Goal: Transaction & Acquisition: Purchase product/service

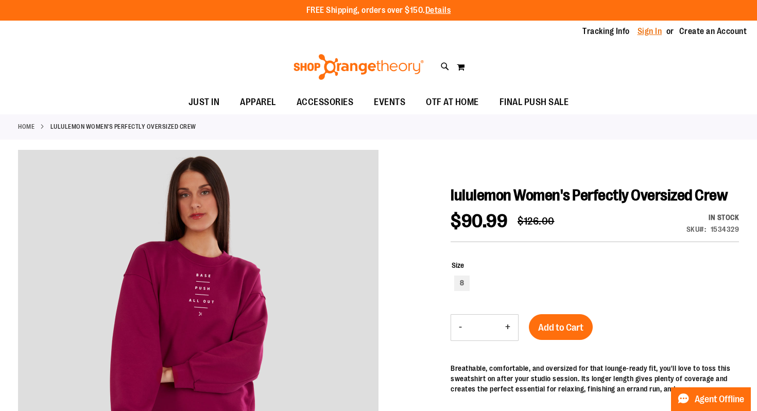
type input "**********"
click at [657, 31] on link "Sign In" at bounding box center [649, 31] width 25 height 11
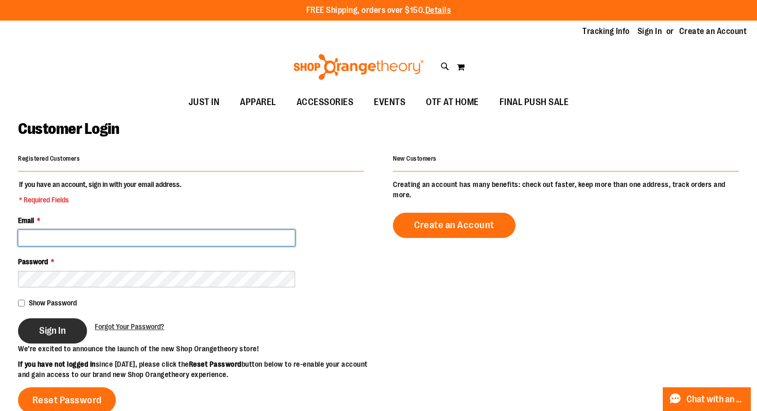
type input "**********"
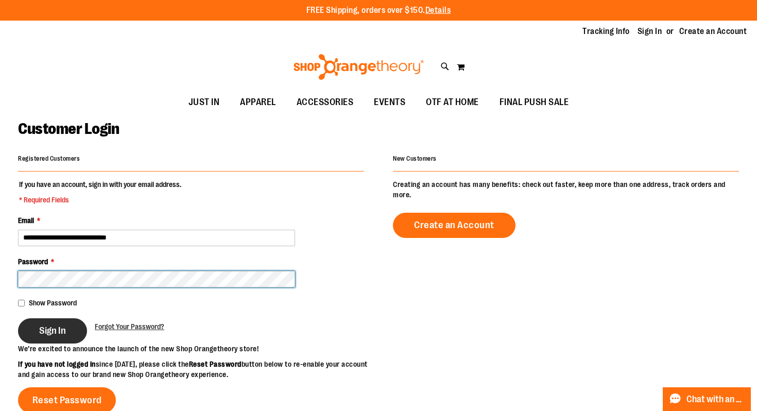
type input "**********"
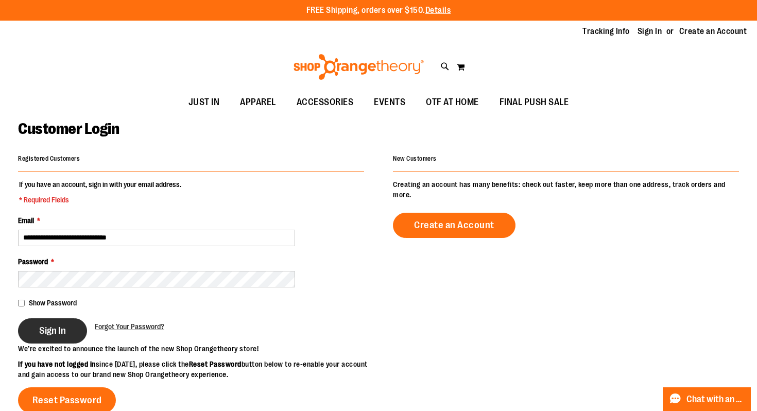
click at [55, 327] on span "Sign In" at bounding box center [52, 330] width 27 height 11
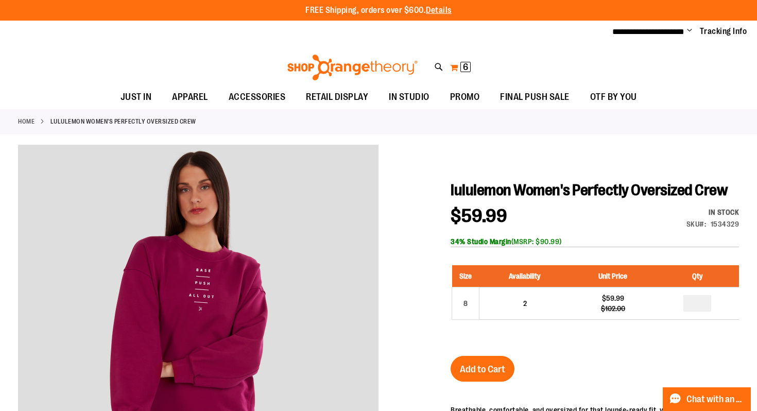
type input "**********"
click at [464, 68] on span "6" at bounding box center [465, 67] width 5 height 10
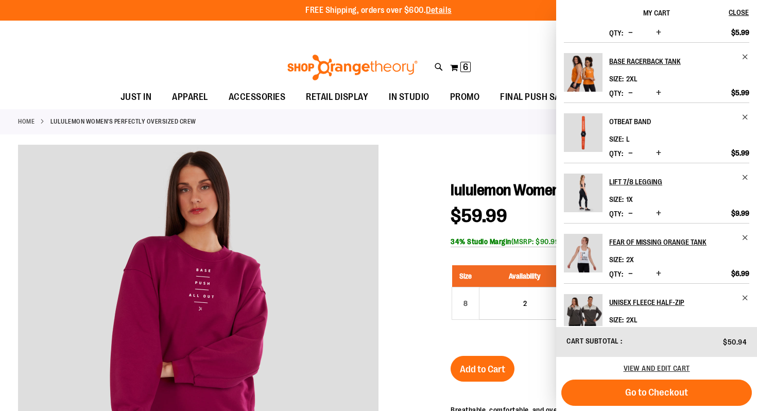
scroll to position [41, 0]
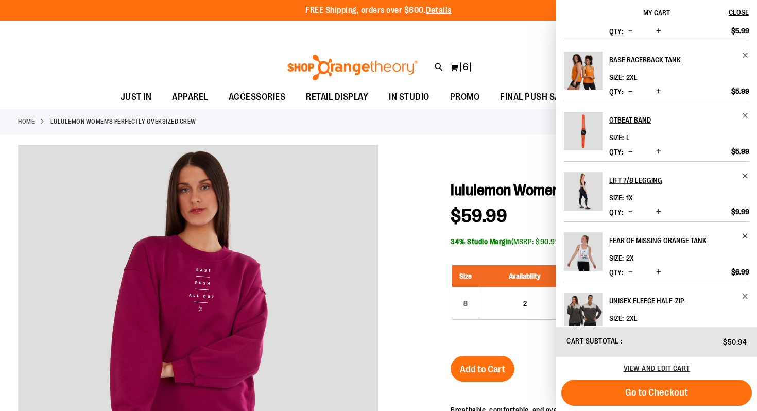
click at [586, 253] on img "Product" at bounding box center [583, 251] width 39 height 39
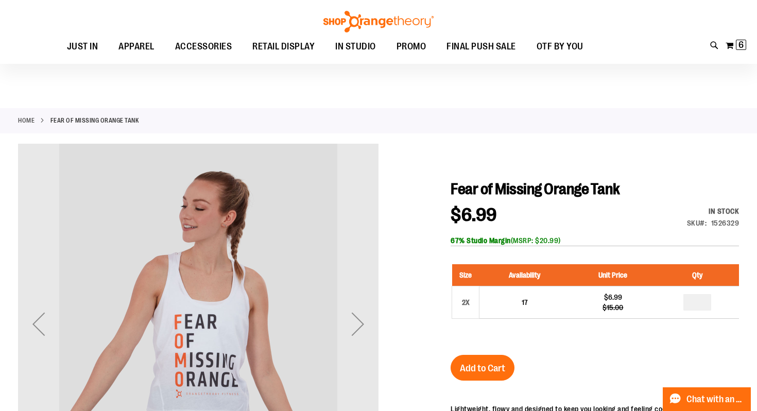
scroll to position [94, 0]
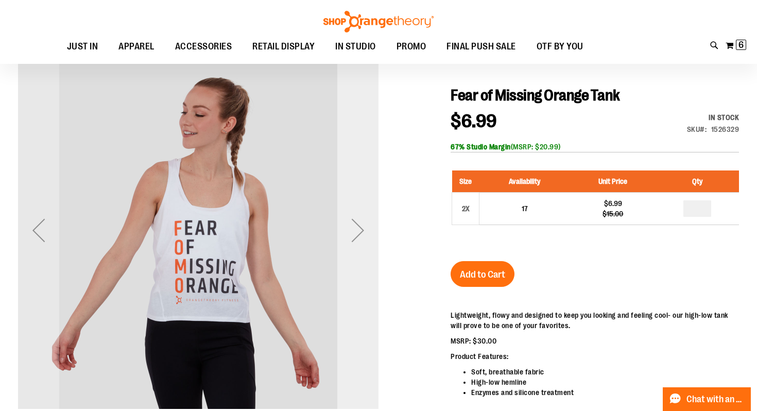
type input "**********"
click at [359, 234] on div "Next" at bounding box center [357, 230] width 41 height 41
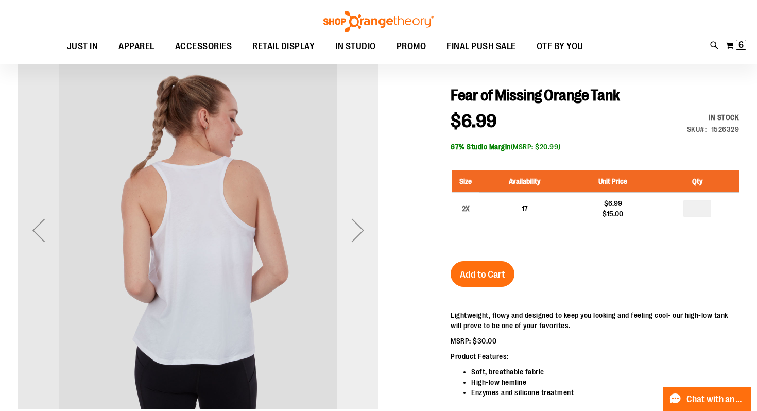
click at [357, 233] on div "Next" at bounding box center [357, 230] width 41 height 41
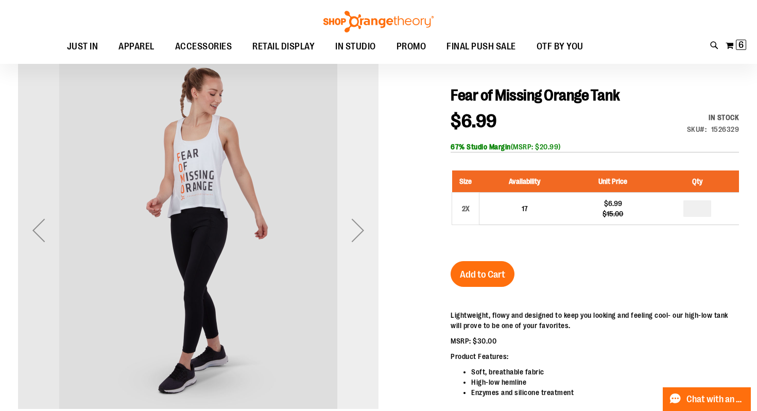
click at [357, 233] on div "Next" at bounding box center [357, 230] width 41 height 41
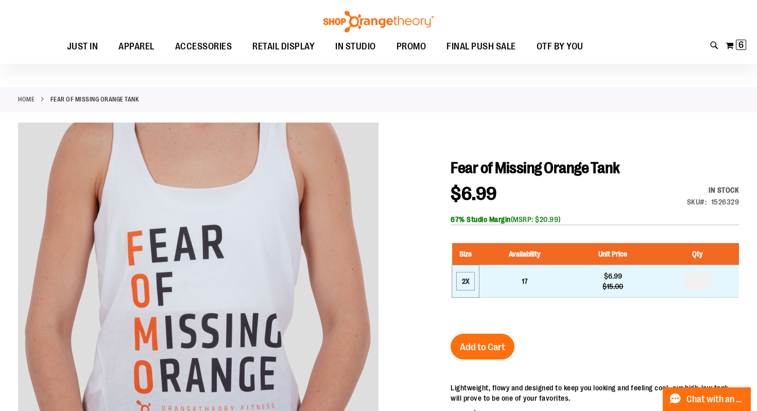
scroll to position [0, 0]
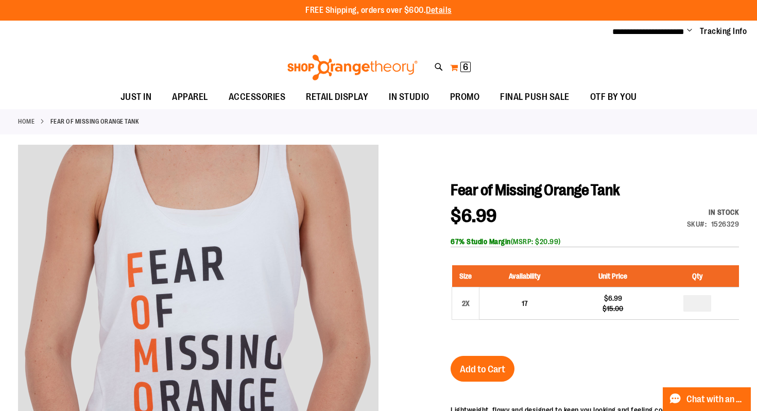
click at [466, 74] on button "My Cart 6 6 items" at bounding box center [460, 67] width 22 height 16
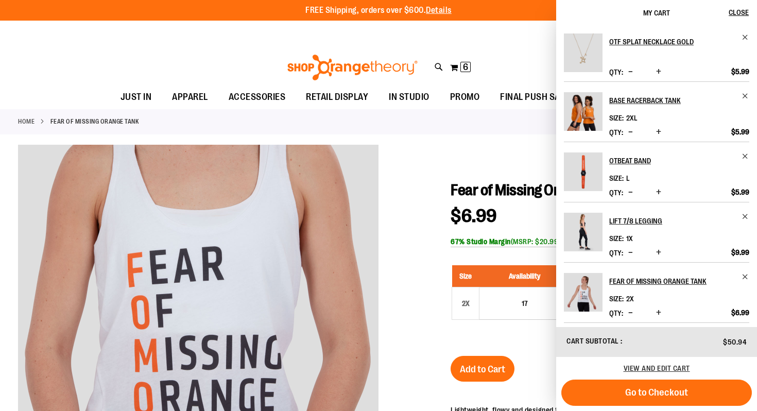
scroll to position [65, 0]
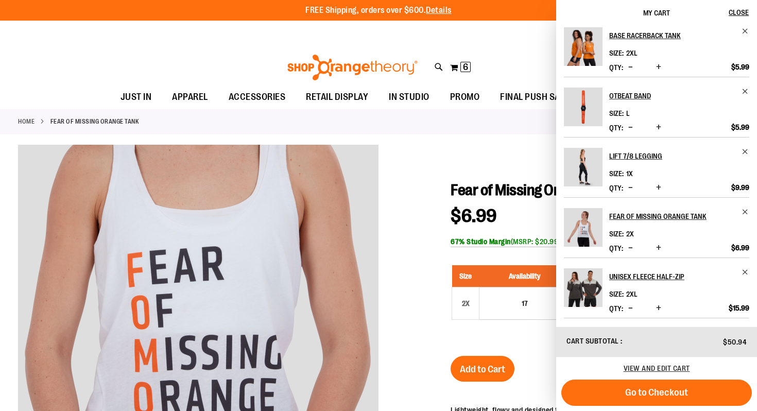
click at [589, 289] on img "Product" at bounding box center [583, 287] width 39 height 39
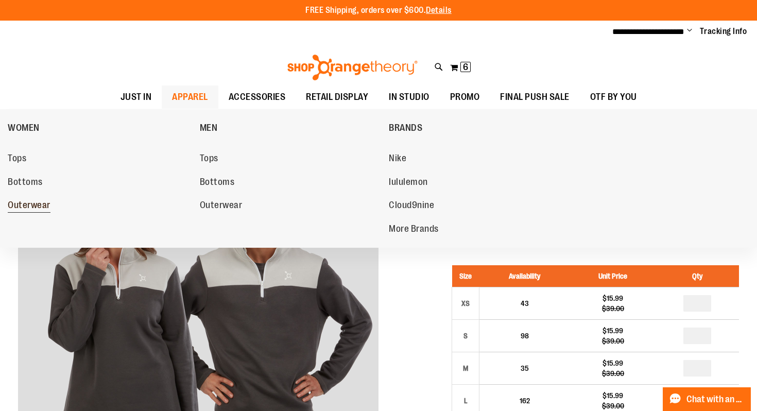
type input "**********"
click at [26, 203] on span "Outerwear" at bounding box center [29, 206] width 43 height 13
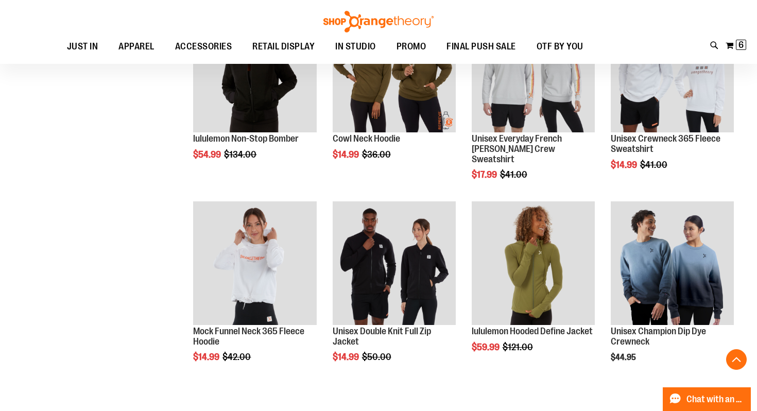
scroll to position [1158, 0]
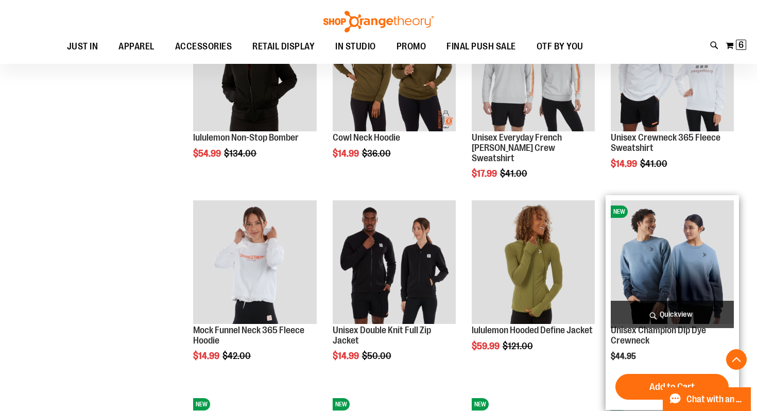
type input "**********"
click at [654, 307] on span "Quickview" at bounding box center [672, 314] width 123 height 27
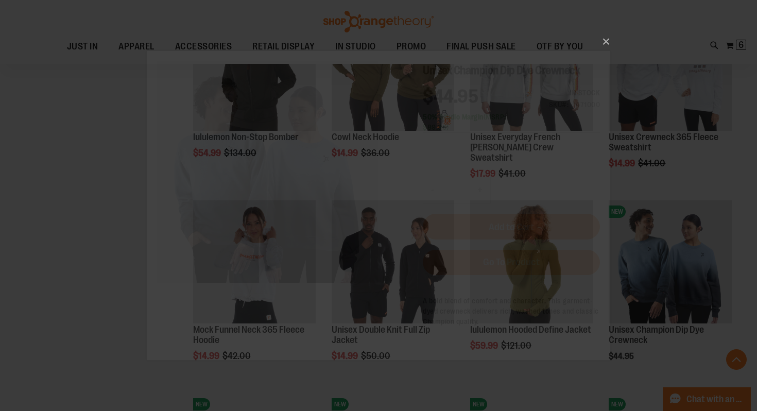
scroll to position [0, 0]
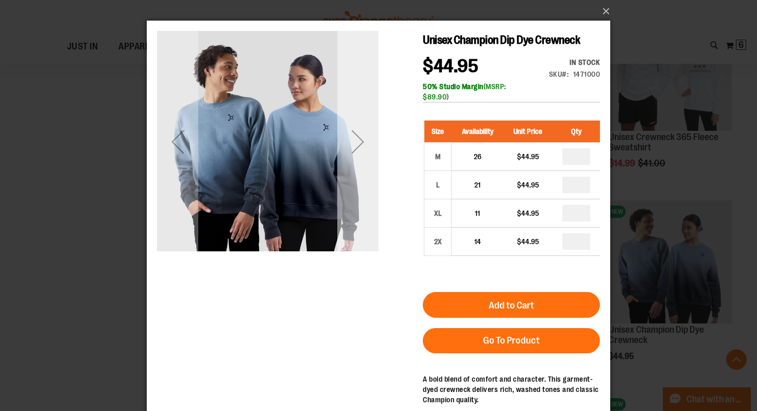
click at [359, 141] on div "Next" at bounding box center [357, 141] width 41 height 41
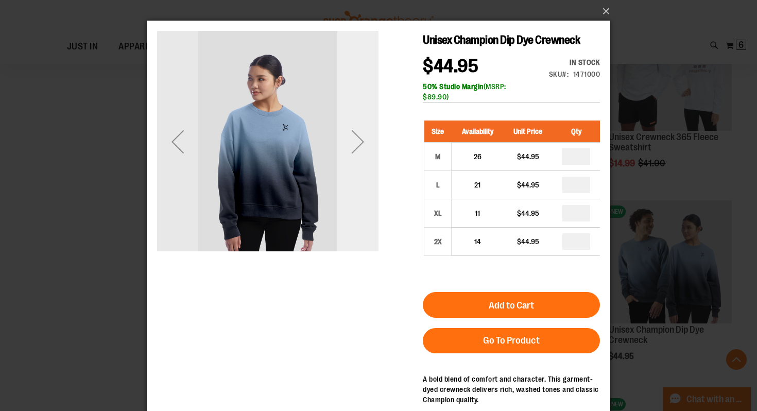
click at [359, 141] on div "Next" at bounding box center [357, 141] width 41 height 41
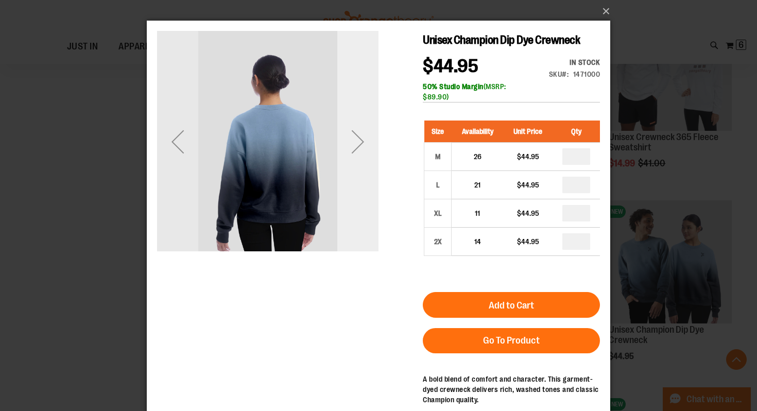
click at [359, 141] on div "Next" at bounding box center [357, 141] width 41 height 41
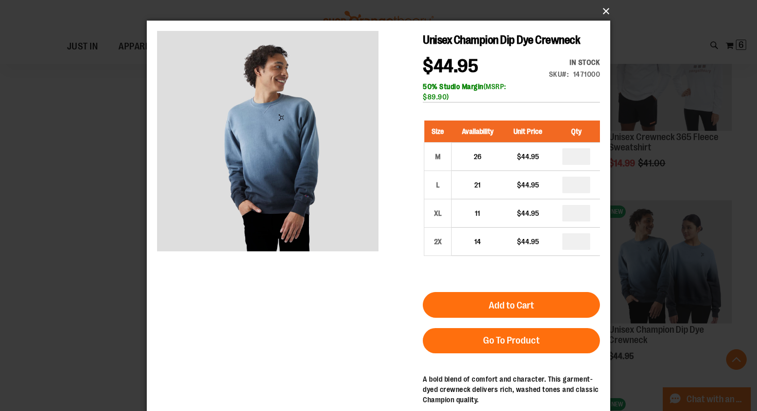
click at [605, 11] on button "×" at bounding box center [381, 11] width 463 height 23
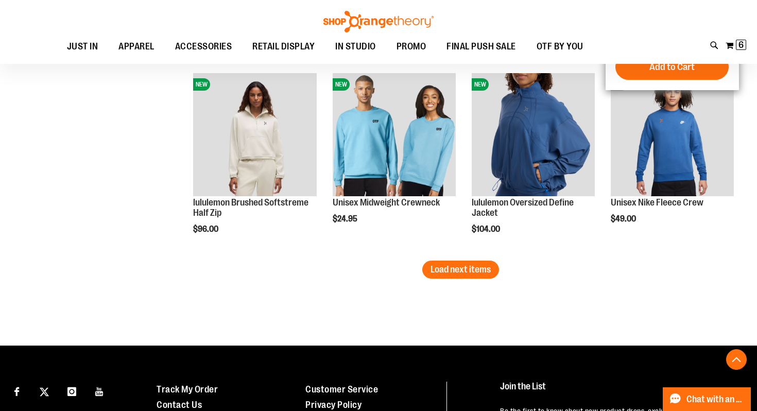
scroll to position [1673, 0]
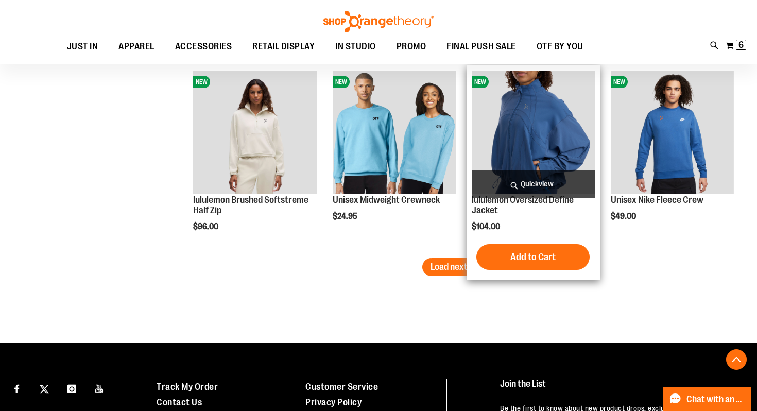
click at [546, 181] on span "Quickview" at bounding box center [533, 183] width 123 height 27
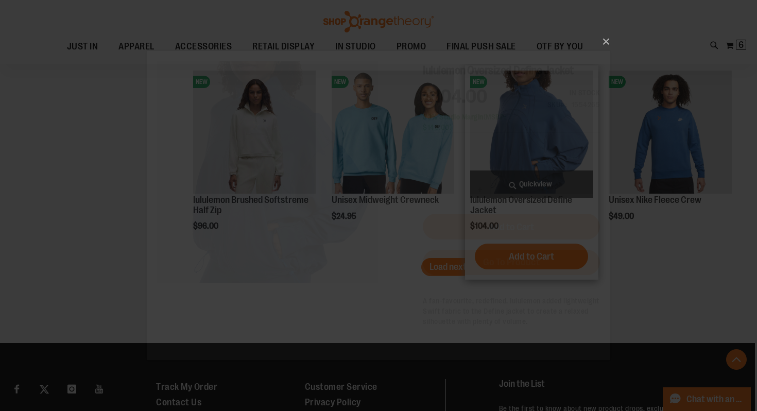
scroll to position [0, 0]
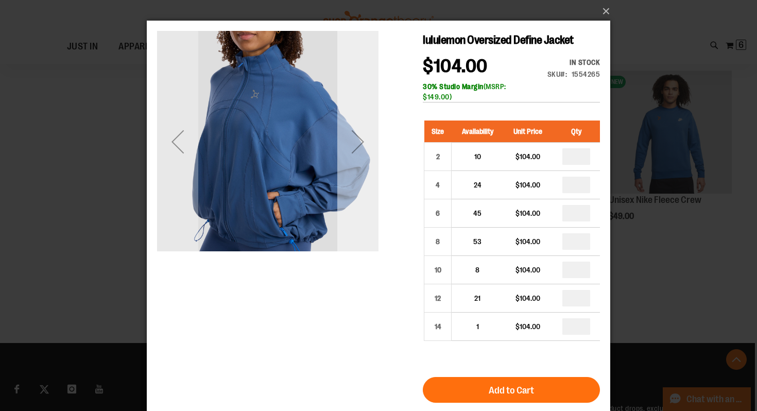
click at [359, 157] on div "Next" at bounding box center [357, 141] width 41 height 41
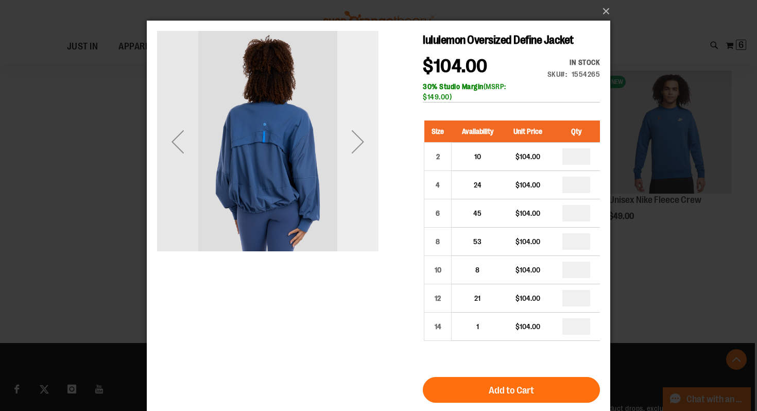
click at [359, 157] on div "Next" at bounding box center [357, 141] width 41 height 41
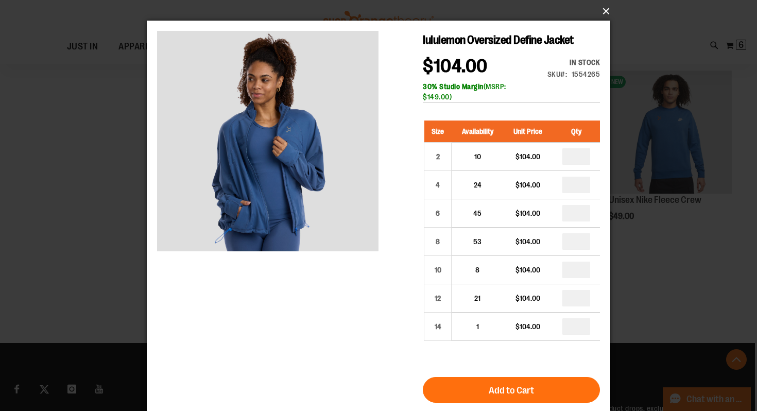
click at [605, 13] on button "×" at bounding box center [381, 11] width 463 height 23
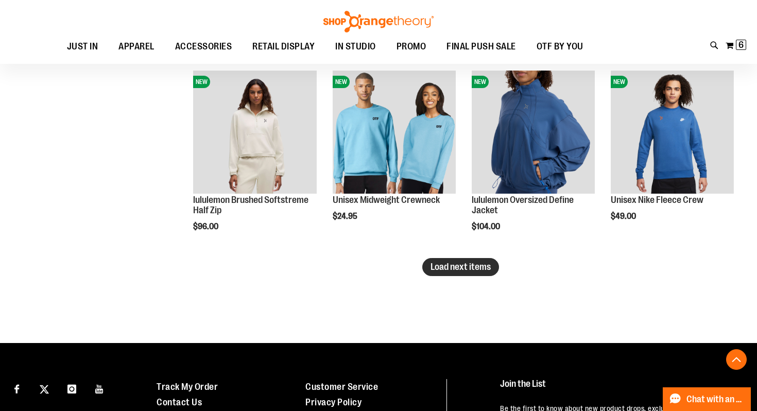
click at [495, 272] on button "Load next items" at bounding box center [460, 267] width 77 height 18
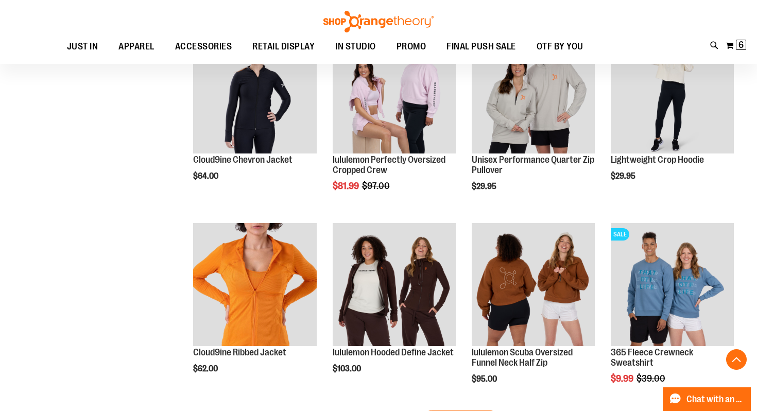
scroll to position [2101, 0]
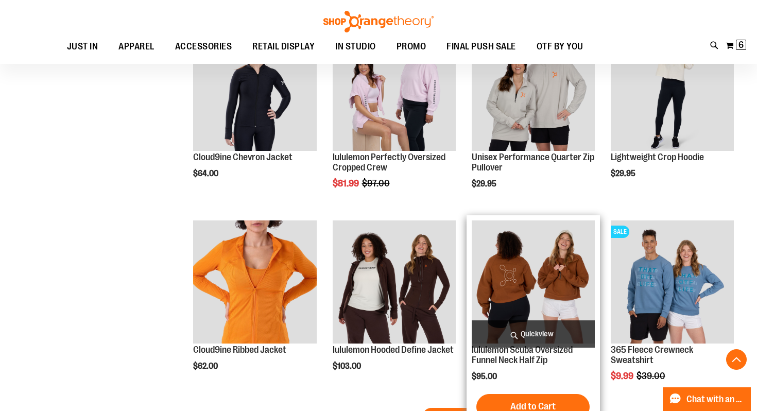
click at [564, 340] on span "Quickview" at bounding box center [533, 333] width 123 height 27
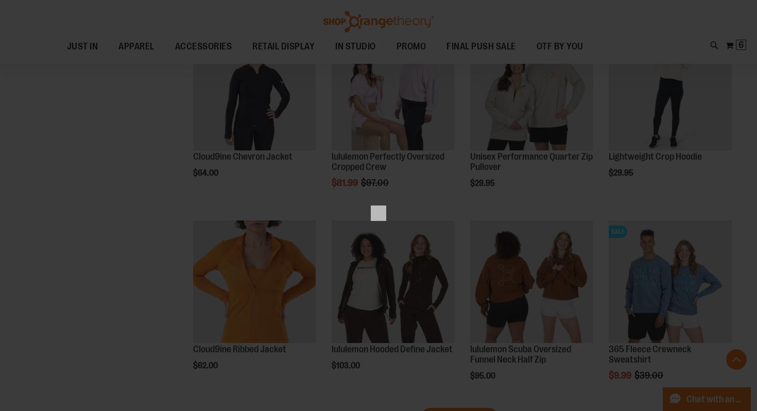
scroll to position [0, 0]
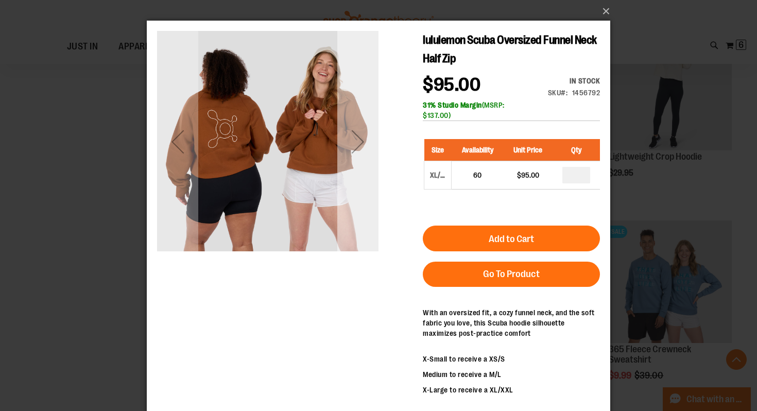
click at [370, 144] on div "Next" at bounding box center [357, 141] width 41 height 41
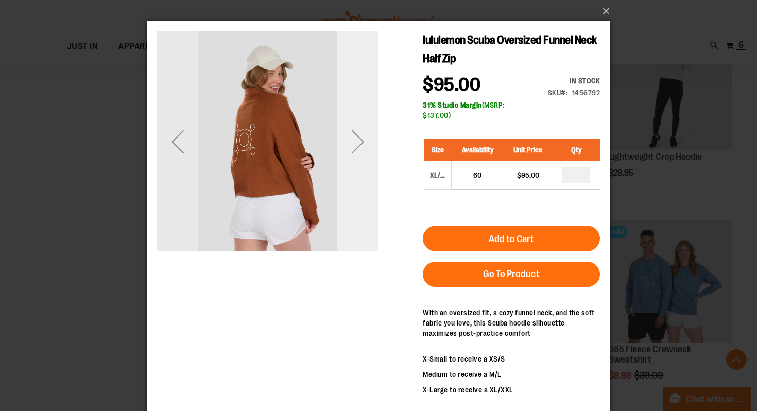
click at [370, 144] on div "Next" at bounding box center [357, 141] width 41 height 41
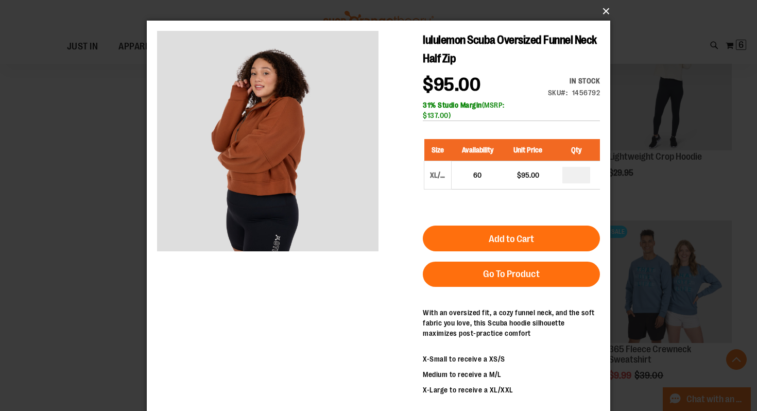
click at [605, 10] on button "×" at bounding box center [381, 11] width 463 height 23
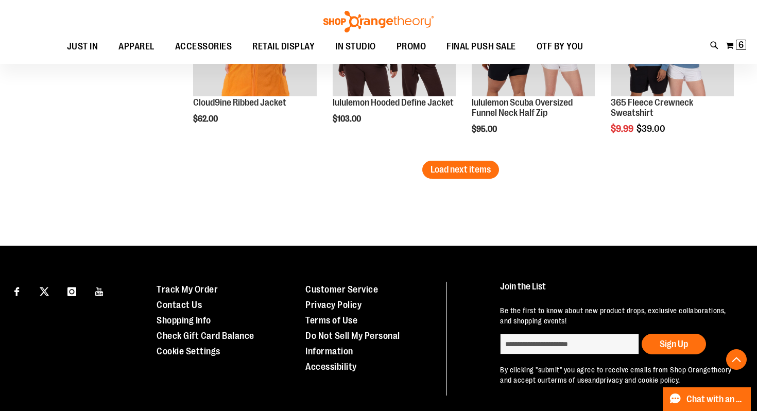
scroll to position [2349, 0]
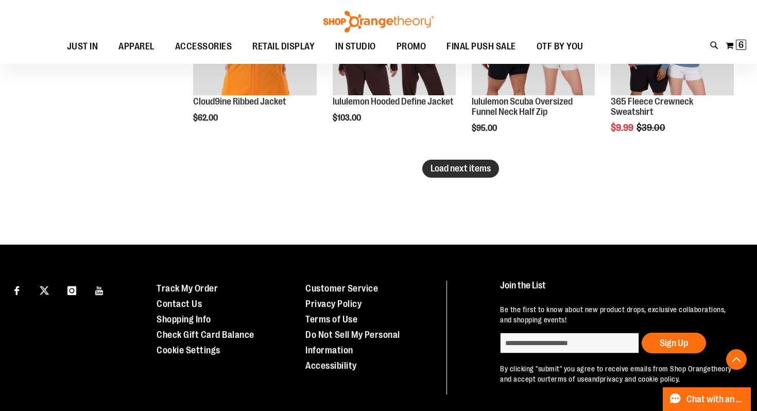
click at [477, 172] on span "Load next items" at bounding box center [460, 168] width 60 height 10
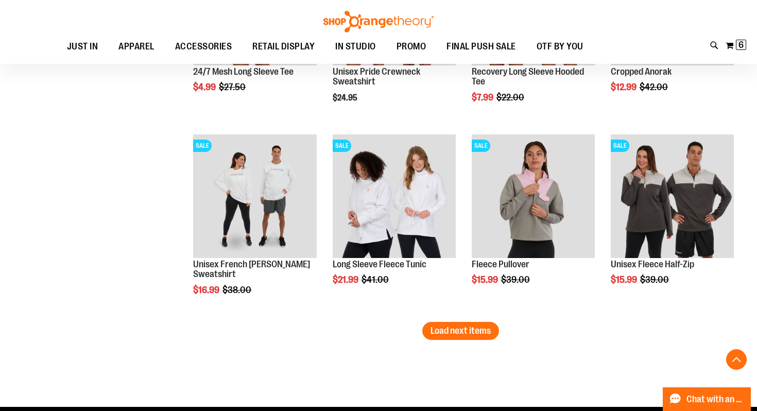
scroll to position [2766, 0]
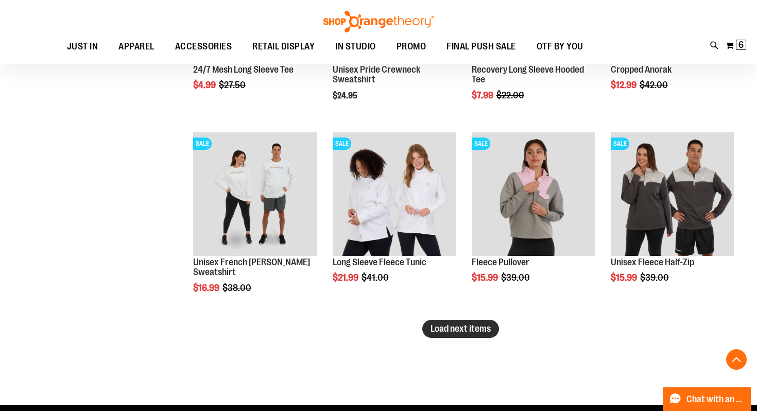
click at [465, 333] on span "Load next items" at bounding box center [460, 328] width 60 height 10
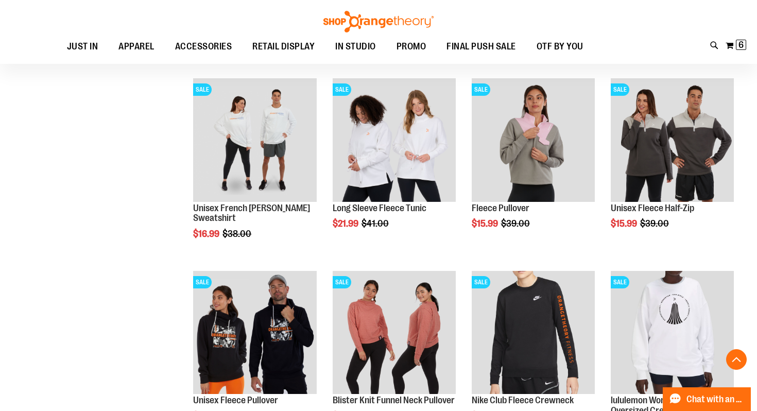
scroll to position [2835, 0]
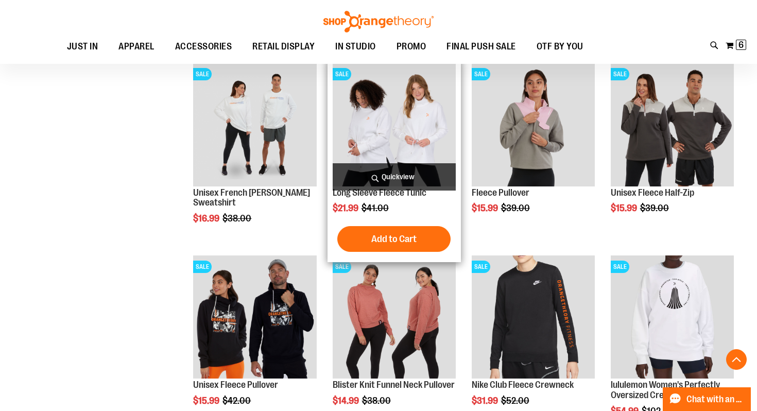
click at [388, 174] on span "Quickview" at bounding box center [394, 176] width 123 height 27
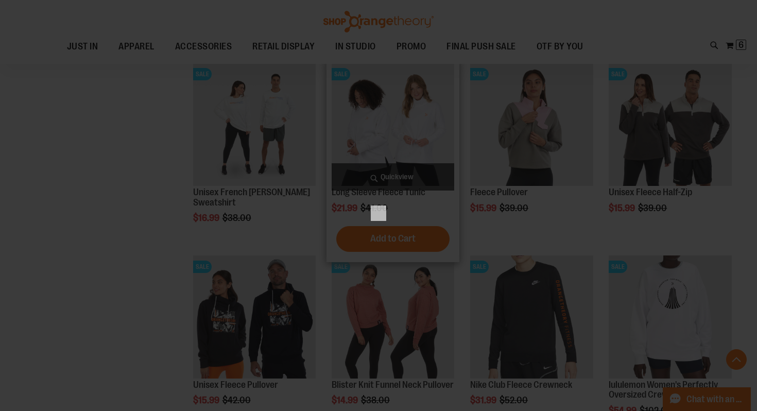
scroll to position [0, 0]
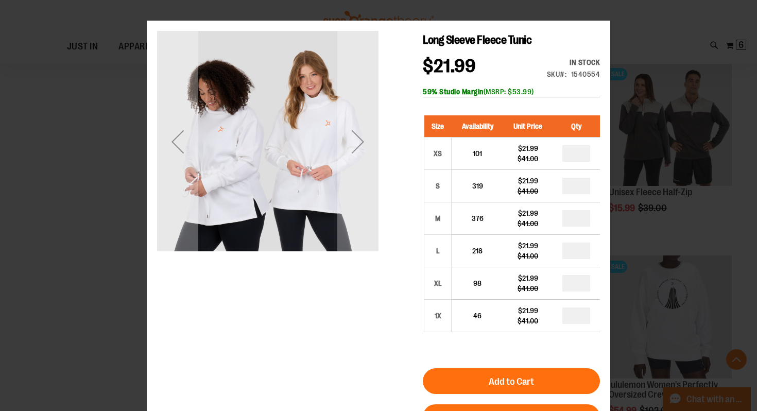
click at [374, 206] on div "Next" at bounding box center [357, 141] width 41 height 221
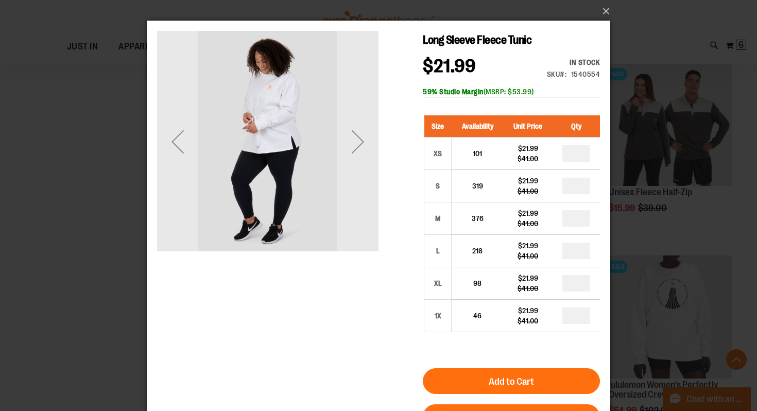
click at [374, 206] on div "Next" at bounding box center [357, 141] width 41 height 221
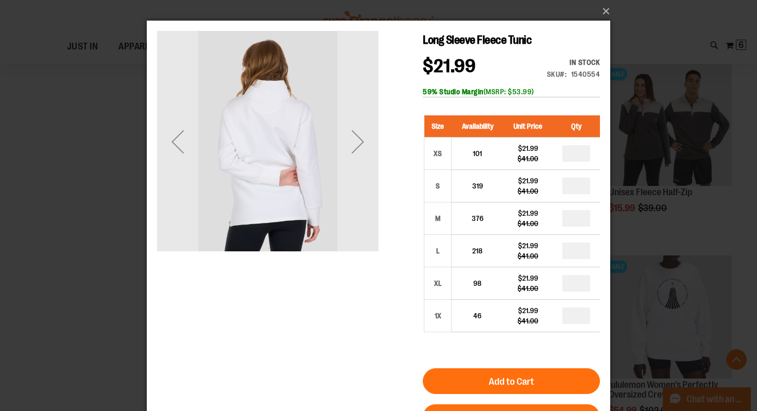
click at [374, 206] on div "Next" at bounding box center [357, 141] width 41 height 221
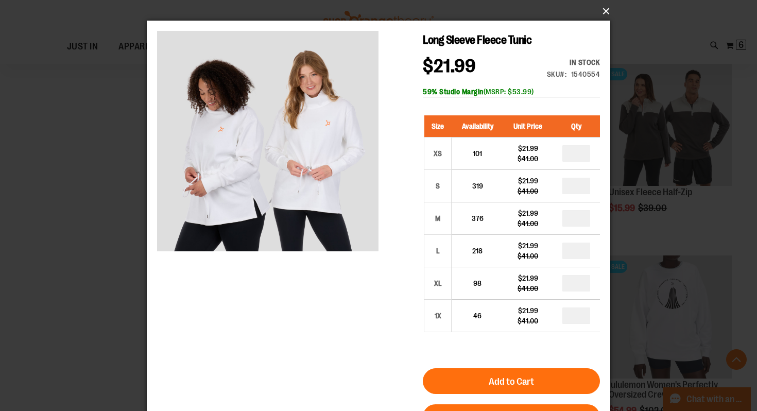
click at [605, 9] on button "×" at bounding box center [381, 11] width 463 height 23
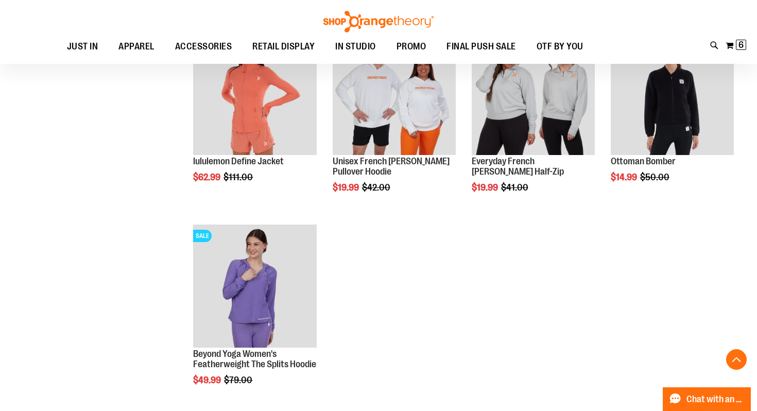
scroll to position [3253, 0]
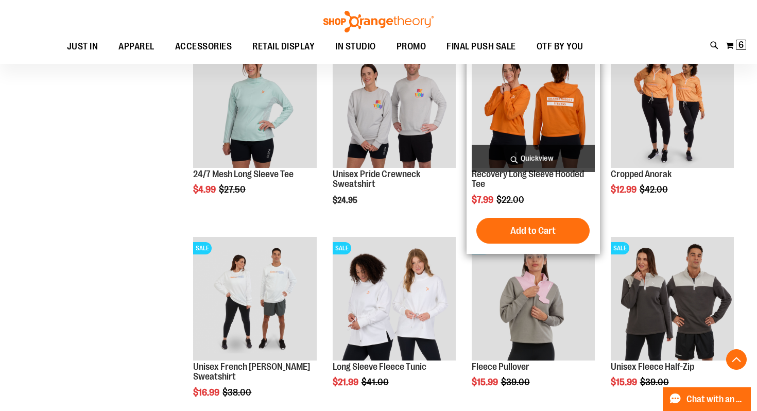
scroll to position [2604, 0]
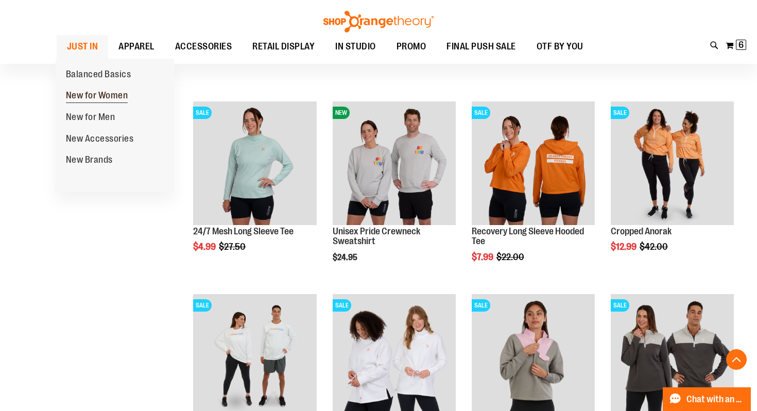
click at [99, 99] on span "New for Women" at bounding box center [97, 96] width 62 height 13
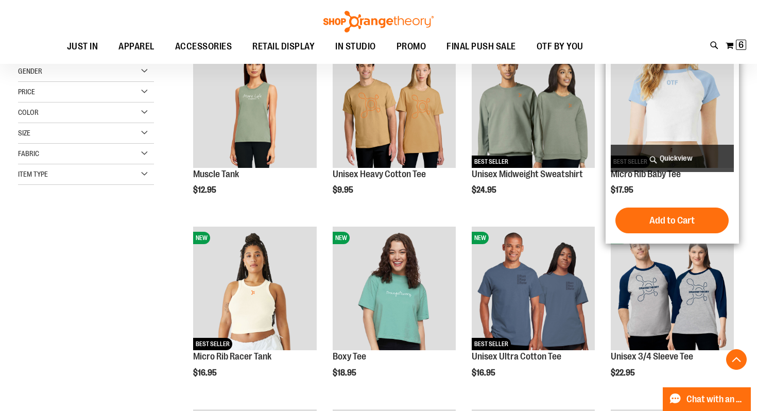
scroll to position [174, 0]
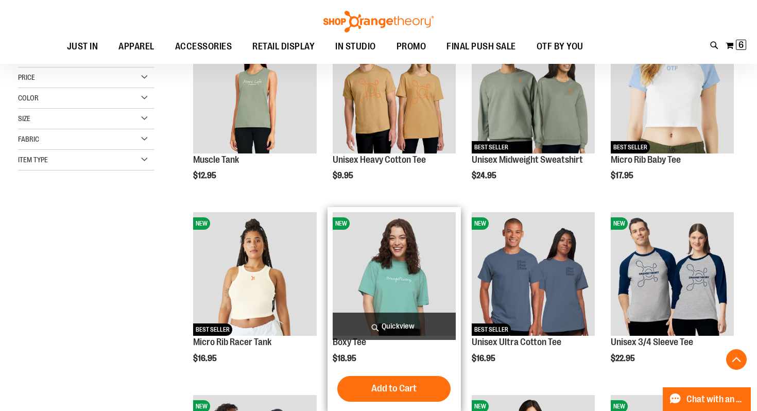
type input "**********"
click at [388, 324] on span "Quickview" at bounding box center [394, 325] width 123 height 27
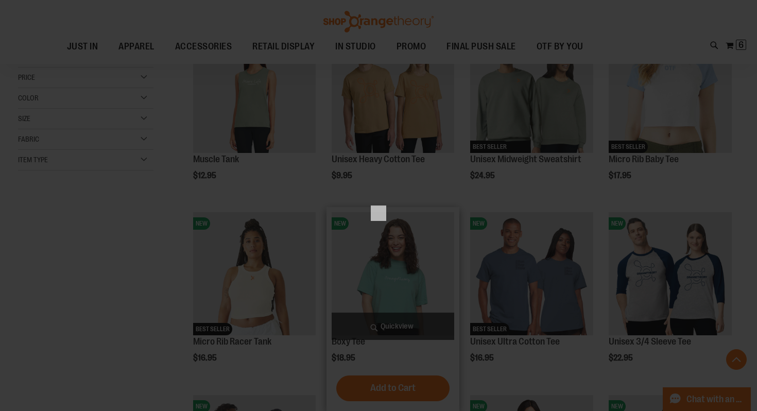
scroll to position [0, 0]
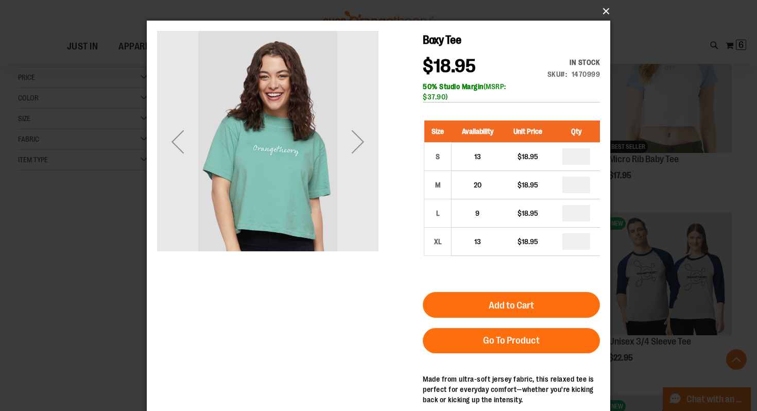
click at [607, 7] on button "×" at bounding box center [381, 11] width 463 height 23
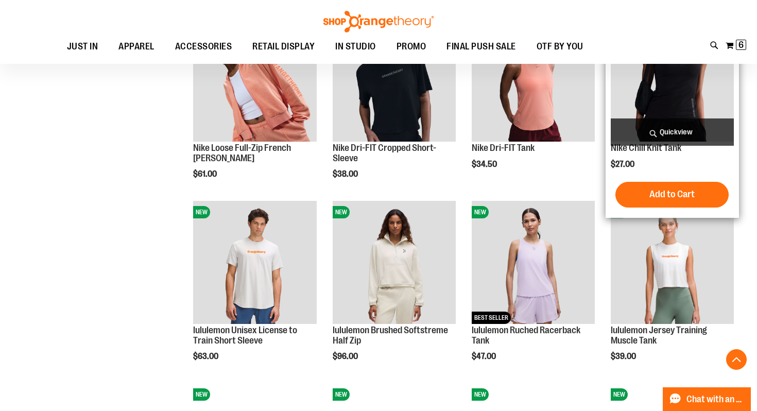
scroll to position [732, 0]
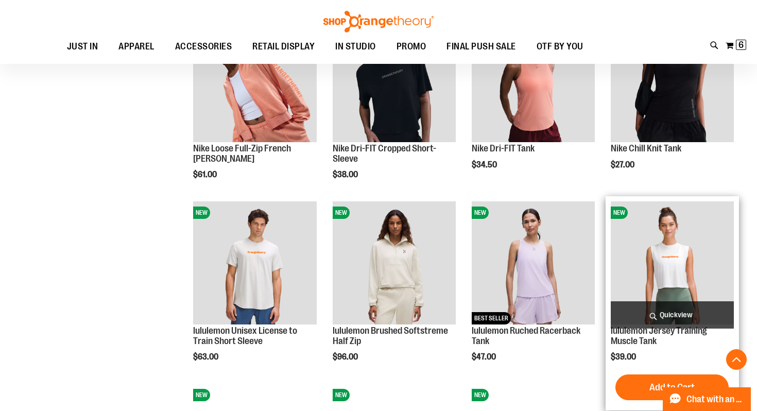
click at [661, 311] on span "Quickview" at bounding box center [672, 314] width 123 height 27
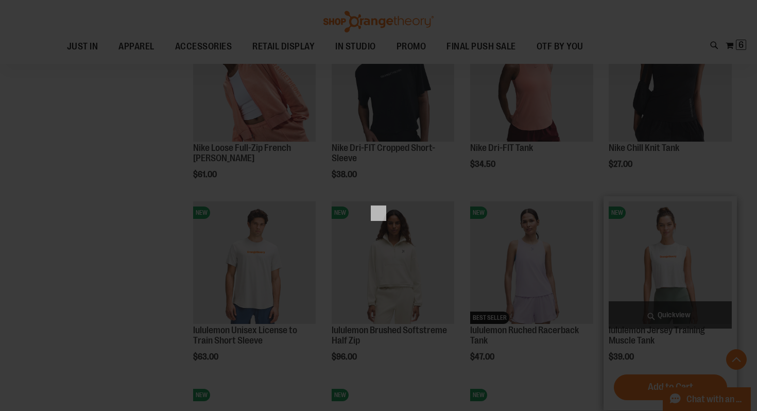
scroll to position [0, 0]
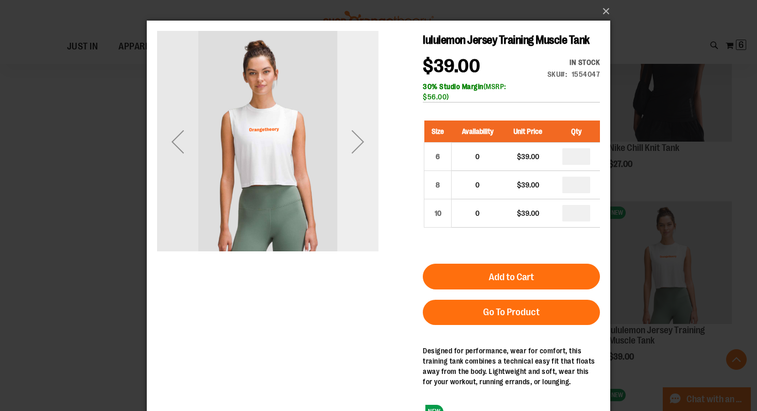
click at [365, 126] on div "Next" at bounding box center [357, 141] width 41 height 41
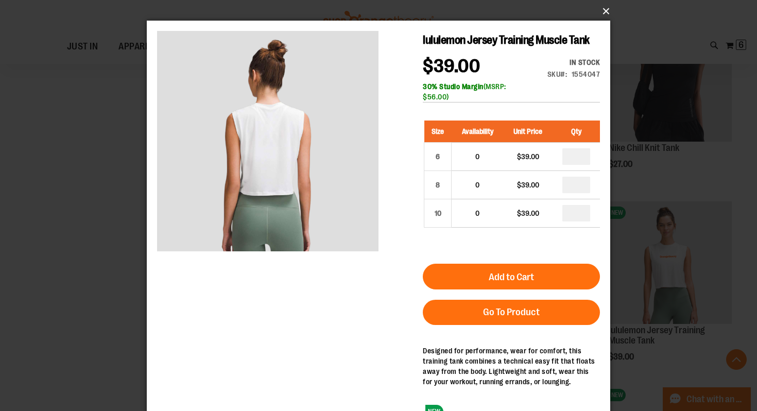
click at [605, 10] on button "×" at bounding box center [381, 11] width 463 height 23
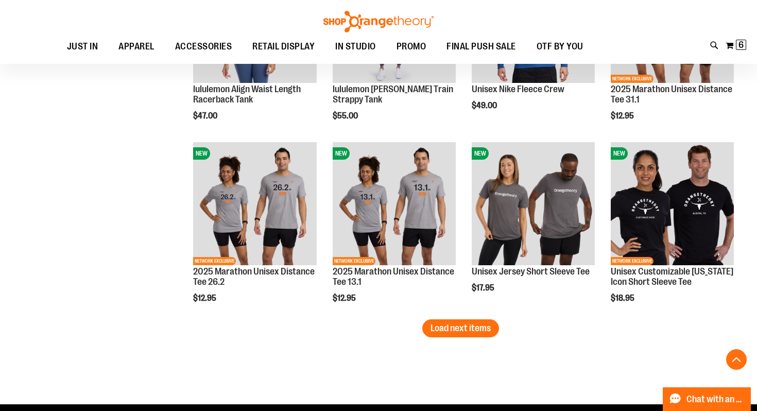
scroll to position [1524, 0]
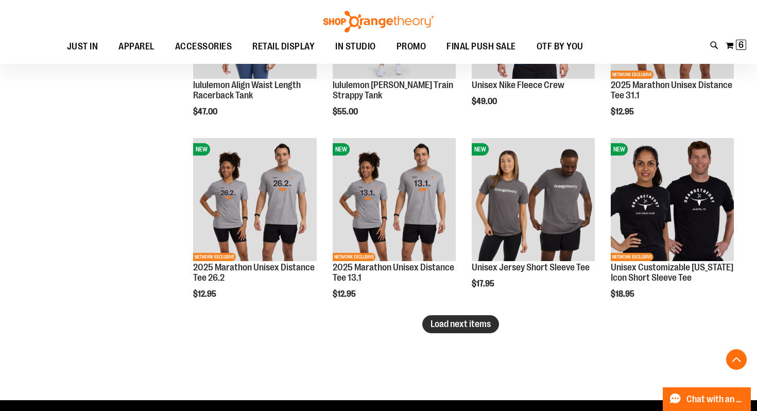
click at [455, 324] on span "Load next items" at bounding box center [460, 324] width 60 height 10
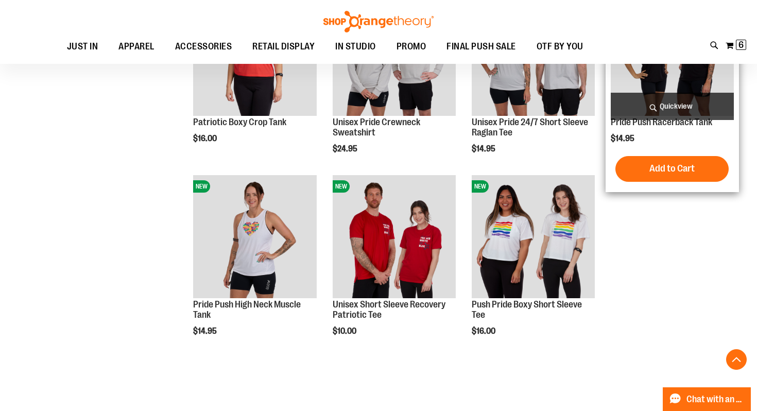
scroll to position [2049, 0]
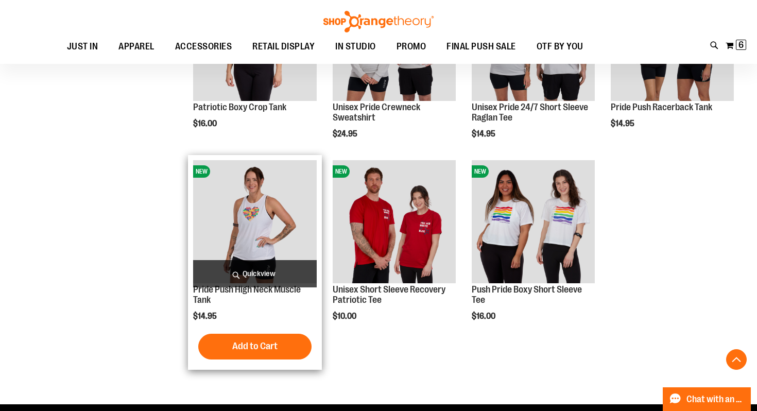
click at [245, 271] on span "Quickview" at bounding box center [254, 273] width 123 height 27
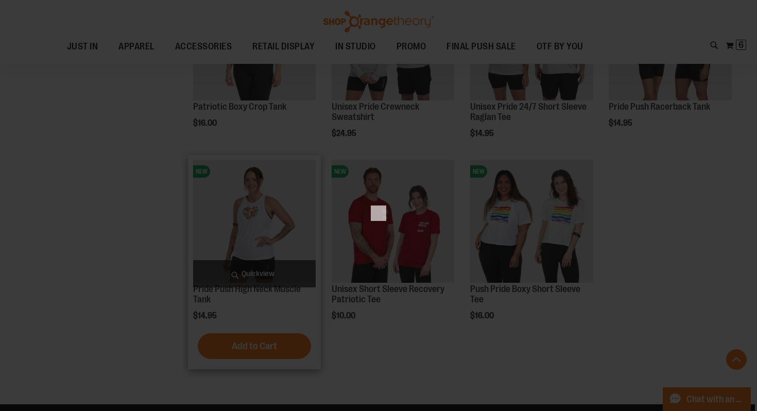
scroll to position [0, 0]
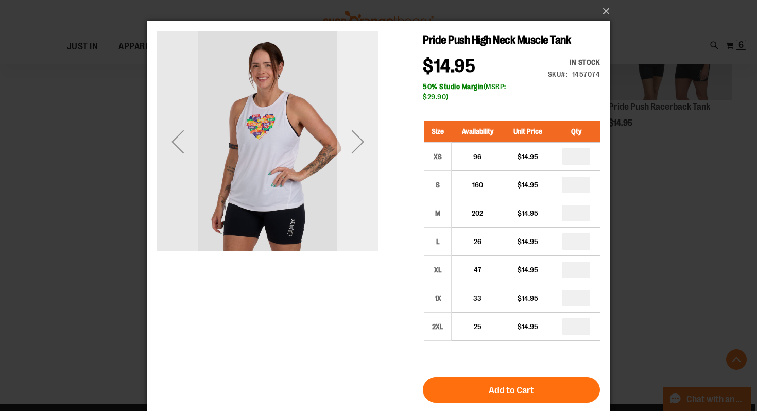
click at [369, 132] on div "Next" at bounding box center [357, 141] width 41 height 41
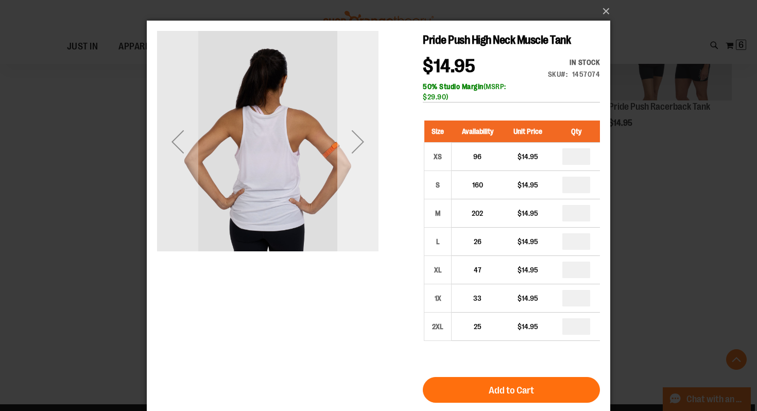
click at [369, 132] on div "Next" at bounding box center [357, 141] width 41 height 41
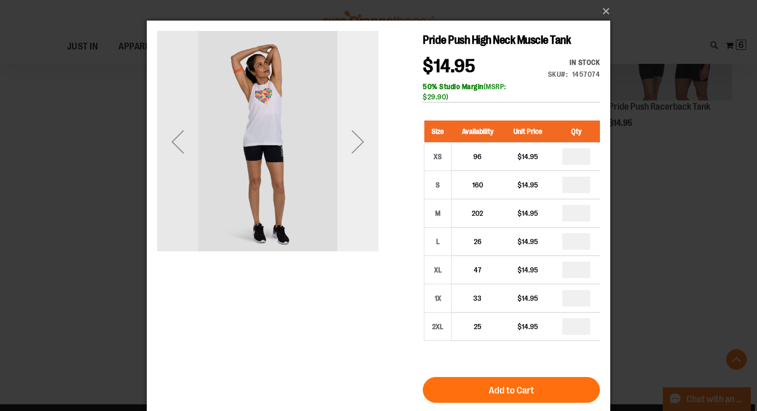
click at [369, 132] on div "Next" at bounding box center [357, 141] width 41 height 41
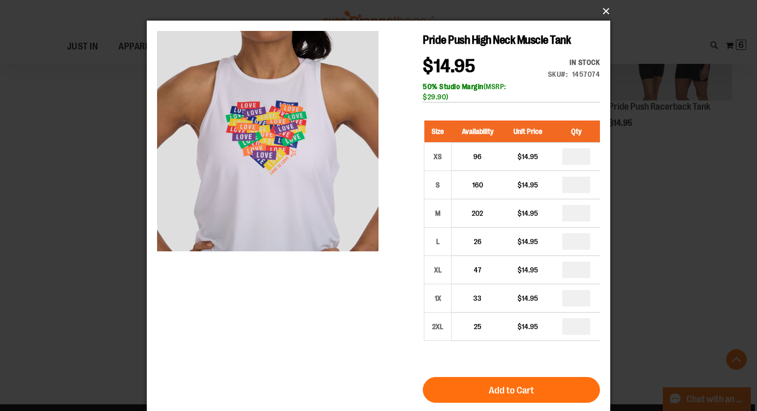
click at [610, 10] on button "×" at bounding box center [381, 11] width 463 height 23
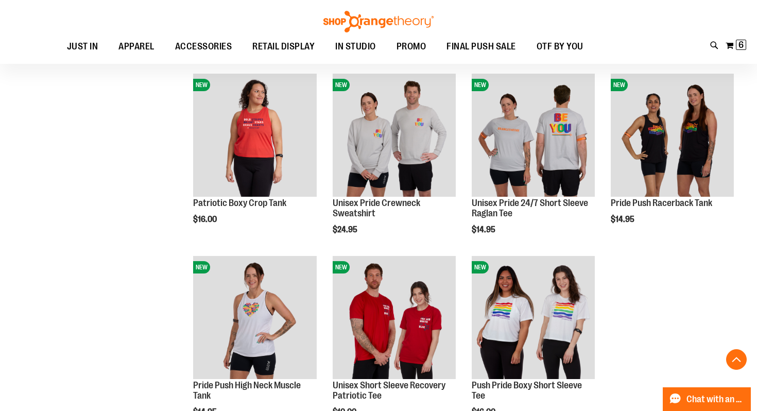
scroll to position [2042, 0]
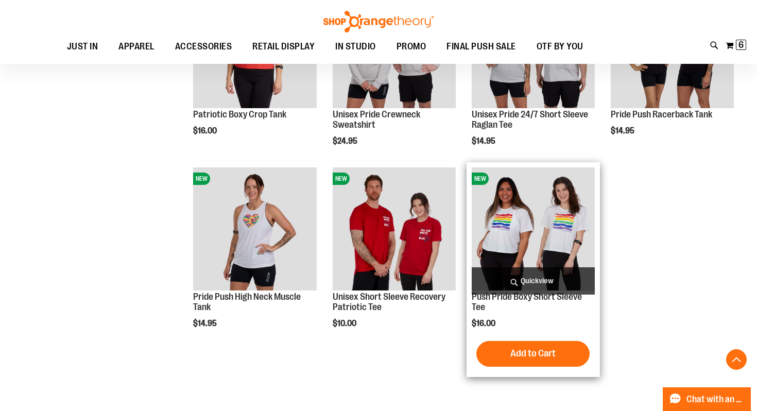
click at [520, 279] on span "Quickview" at bounding box center [533, 280] width 123 height 27
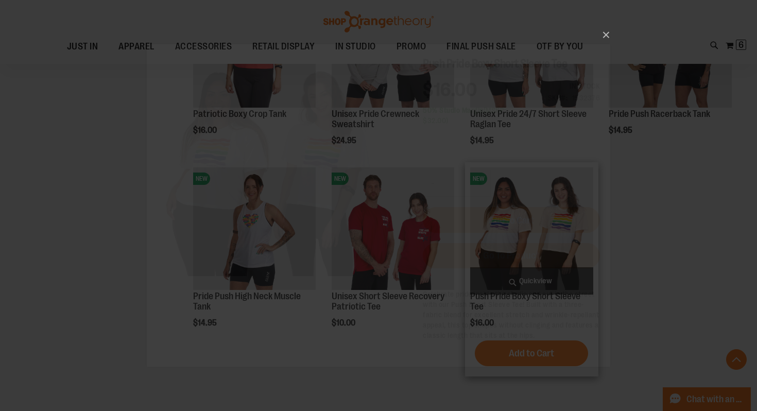
scroll to position [0, 0]
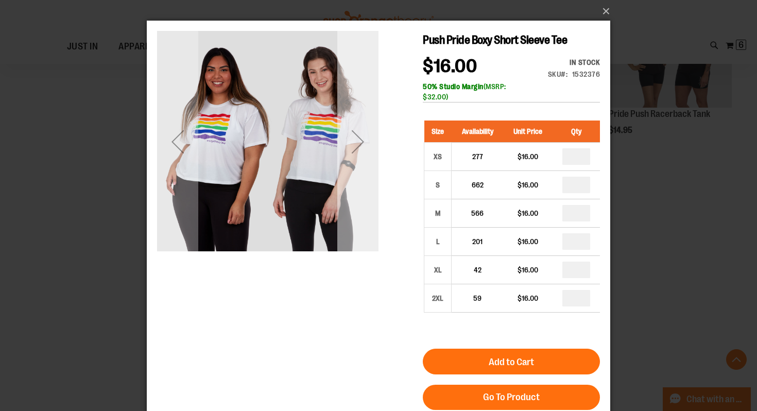
click at [361, 138] on div "Next" at bounding box center [357, 141] width 41 height 41
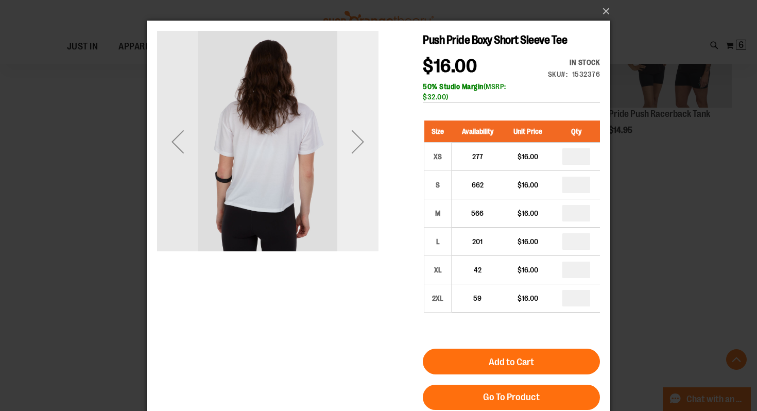
click at [361, 138] on div "Next" at bounding box center [357, 141] width 41 height 41
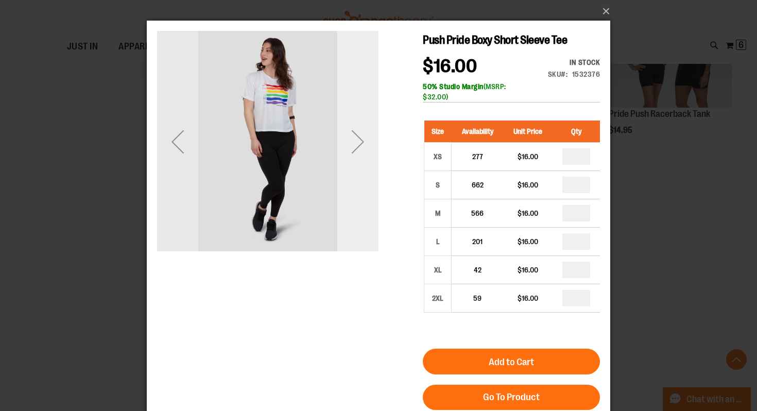
click at [360, 136] on div "Next" at bounding box center [357, 141] width 41 height 41
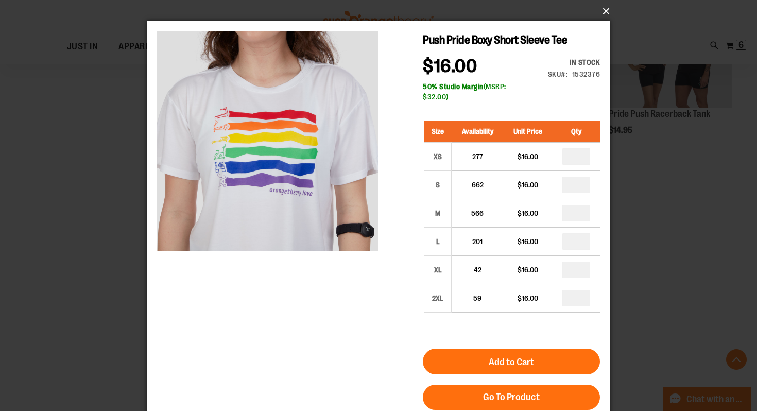
click at [603, 10] on button "×" at bounding box center [381, 11] width 463 height 23
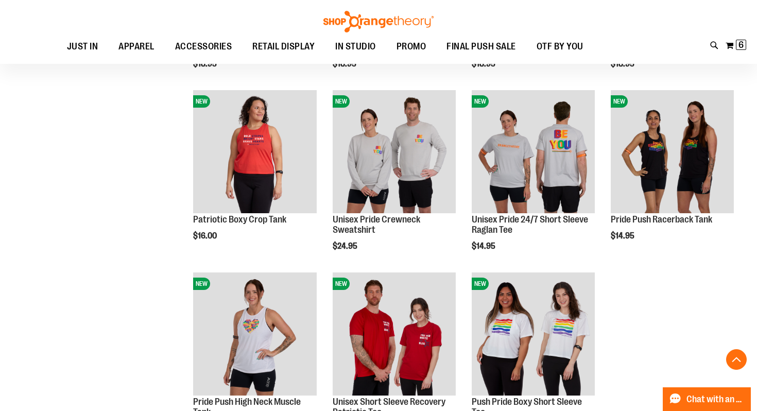
scroll to position [1865, 0]
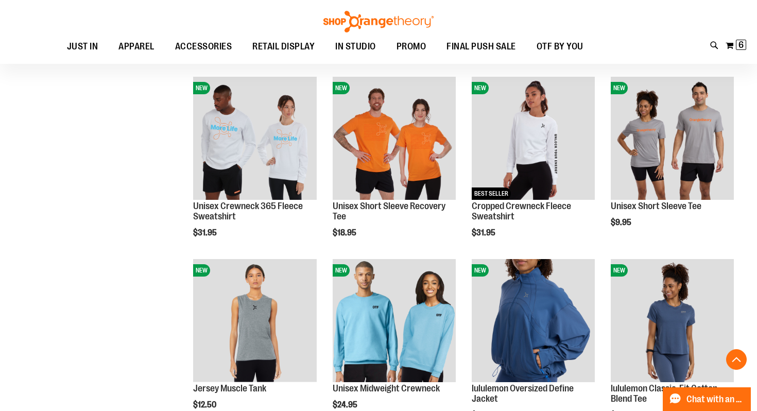
scroll to position [1030, 0]
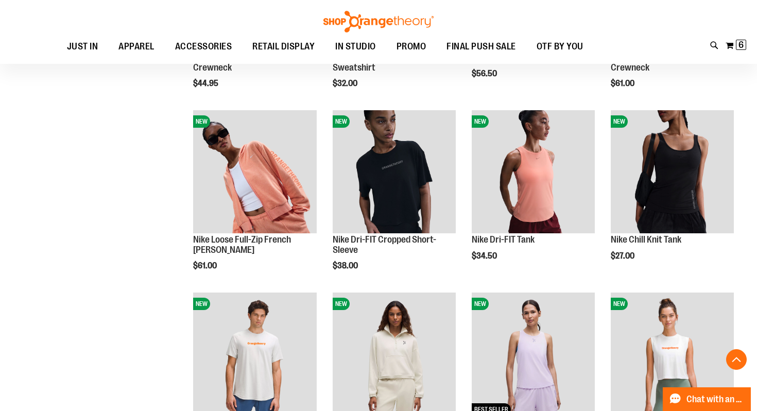
scroll to position [637, 0]
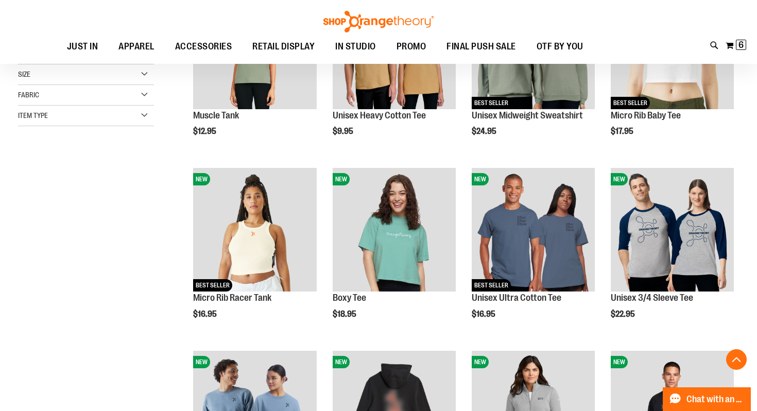
scroll to position [243, 0]
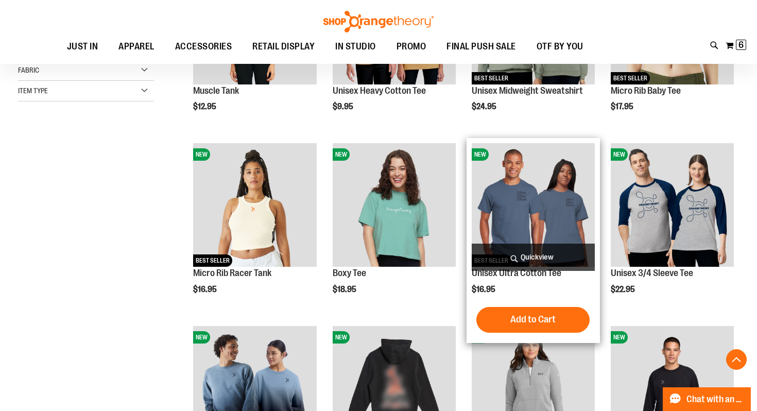
click at [510, 253] on span "Quickview" at bounding box center [533, 256] width 123 height 27
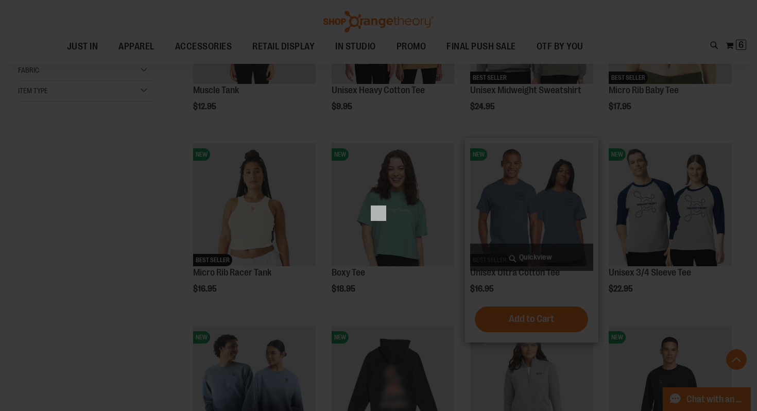
scroll to position [0, 0]
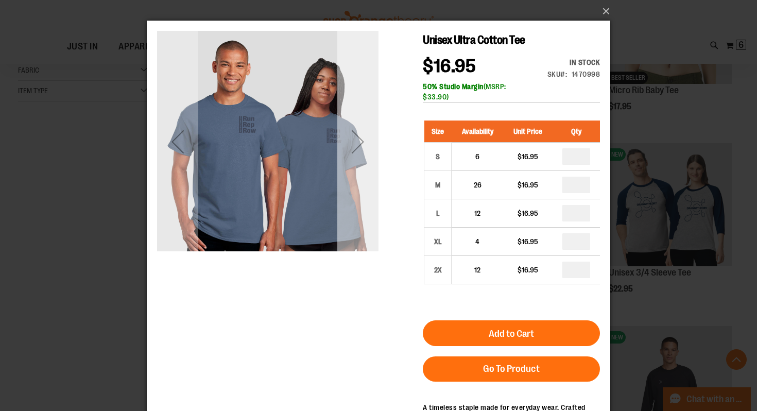
click at [341, 141] on div "Next" at bounding box center [357, 141] width 41 height 41
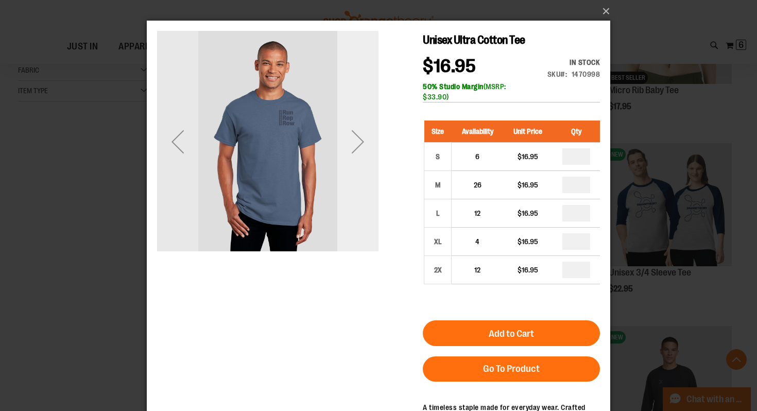
click at [341, 141] on div "Next" at bounding box center [357, 141] width 41 height 41
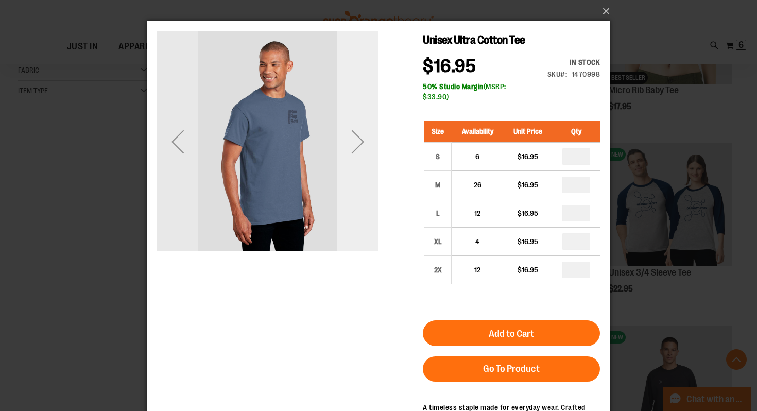
click at [340, 140] on div "Next" at bounding box center [357, 141] width 41 height 41
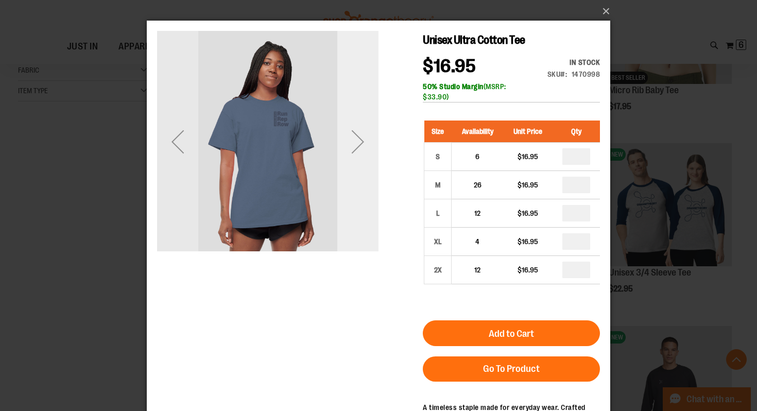
click at [340, 140] on div "Next" at bounding box center [357, 141] width 41 height 41
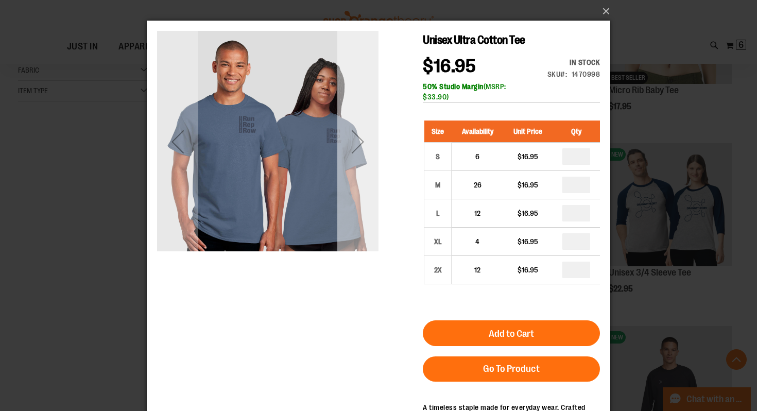
click at [340, 140] on div "Next" at bounding box center [357, 141] width 41 height 41
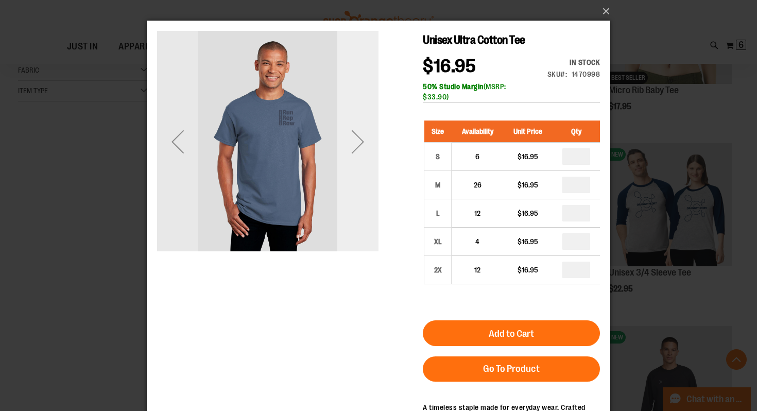
click at [345, 137] on div "Next" at bounding box center [357, 141] width 41 height 41
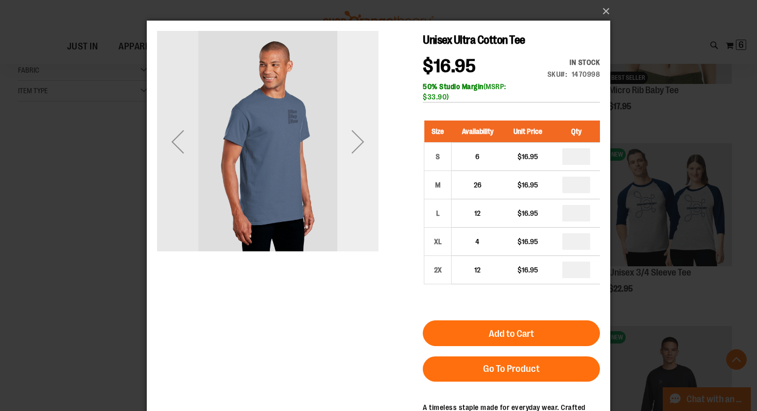
click at [345, 137] on div "Next" at bounding box center [357, 141] width 41 height 41
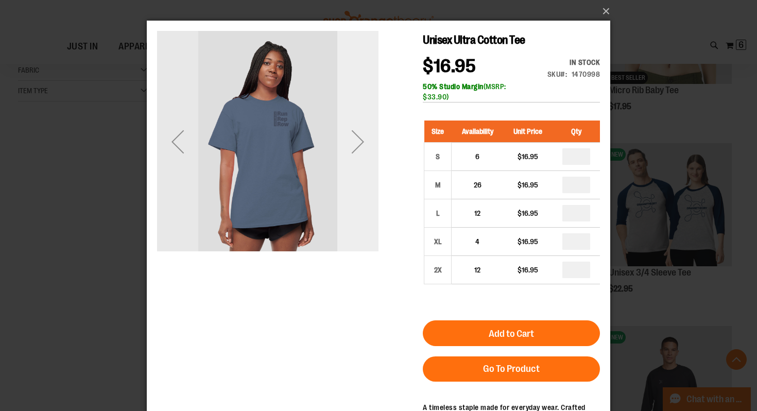
click at [345, 137] on div "Next" at bounding box center [357, 141] width 41 height 41
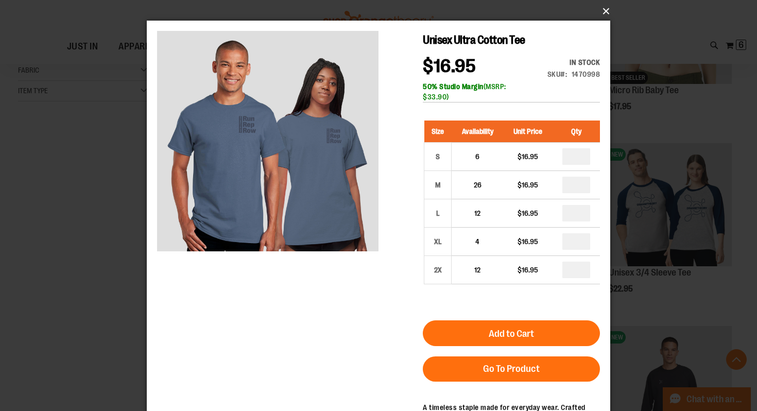
click at [606, 6] on button "×" at bounding box center [381, 11] width 463 height 23
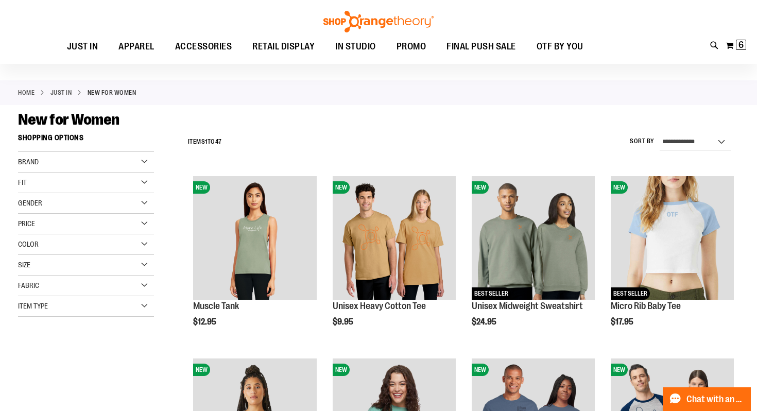
scroll to position [23, 0]
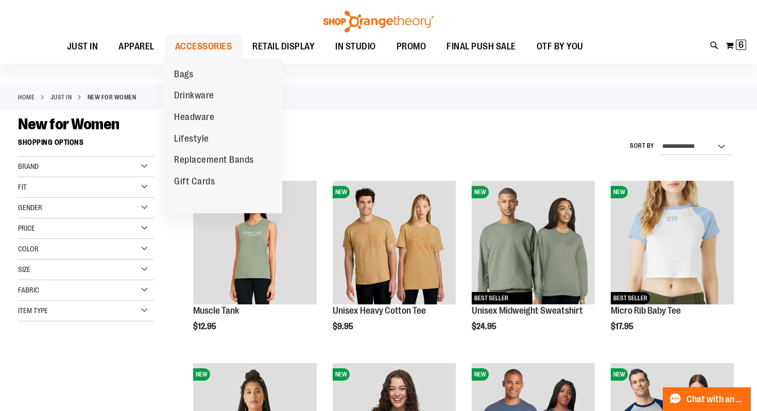
click at [208, 44] on span "ACCESSORIES" at bounding box center [203, 46] width 57 height 23
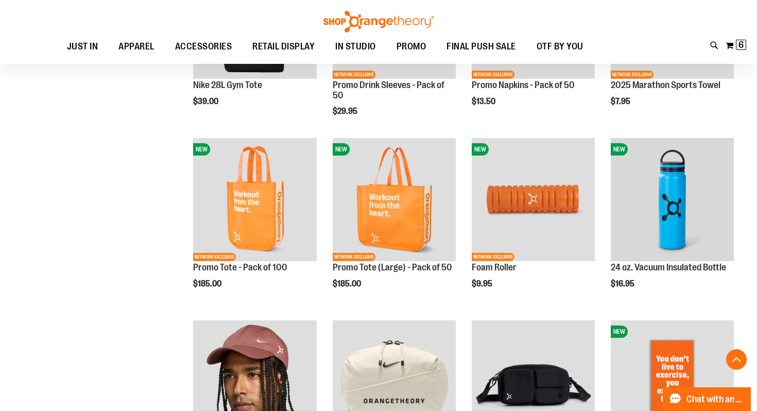
scroll to position [800, 0]
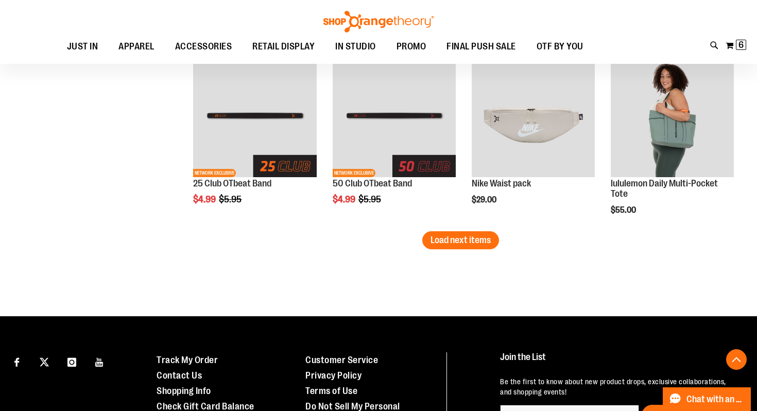
scroll to position [1614, 0]
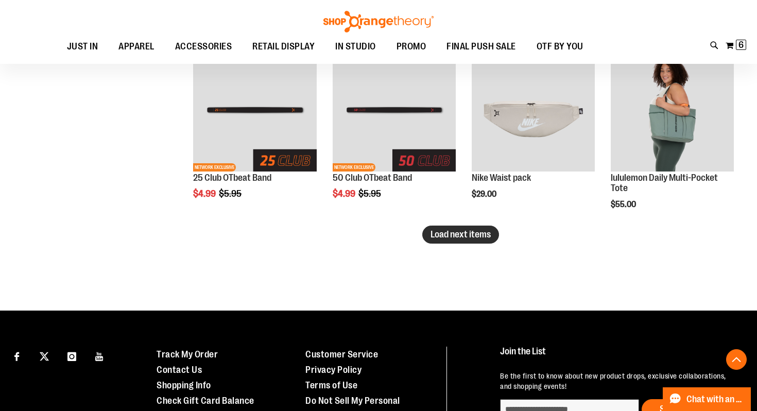
type input "**********"
click at [445, 233] on span "Load next items" at bounding box center [460, 234] width 60 height 10
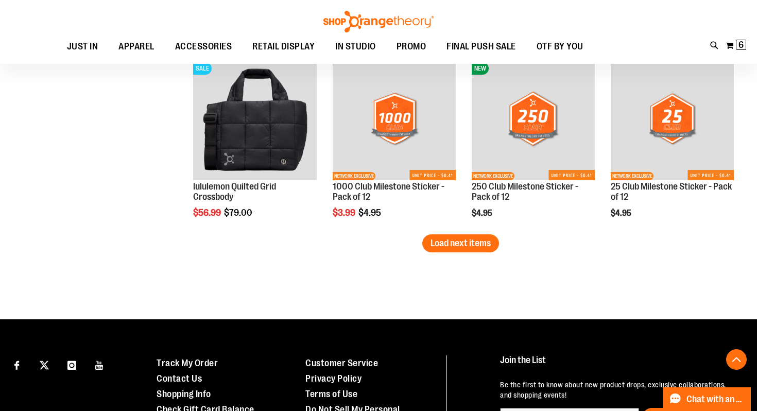
scroll to position [2155, 0]
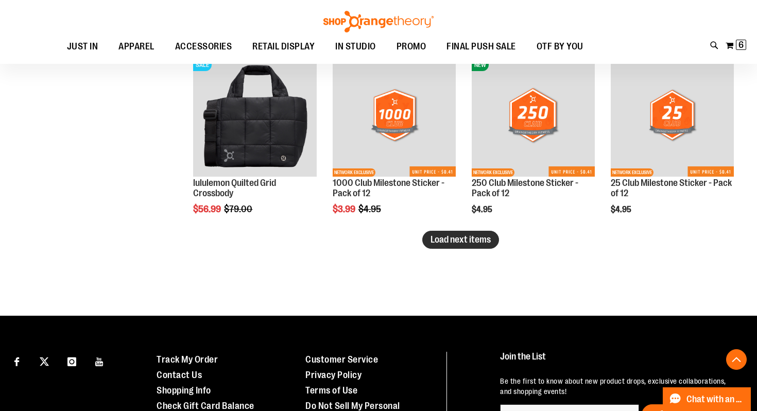
click at [441, 242] on span "Load next items" at bounding box center [460, 239] width 60 height 10
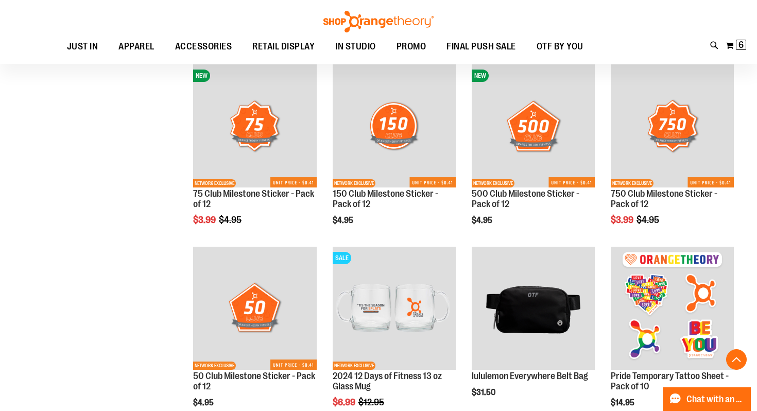
scroll to position [2145, 0]
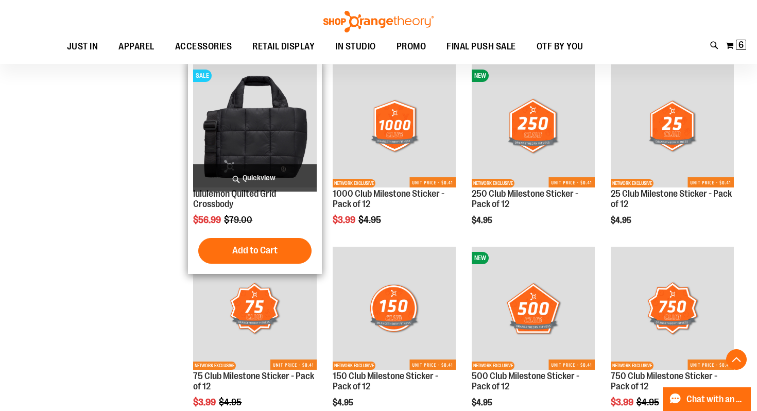
click at [240, 179] on span "Quickview" at bounding box center [254, 177] width 123 height 27
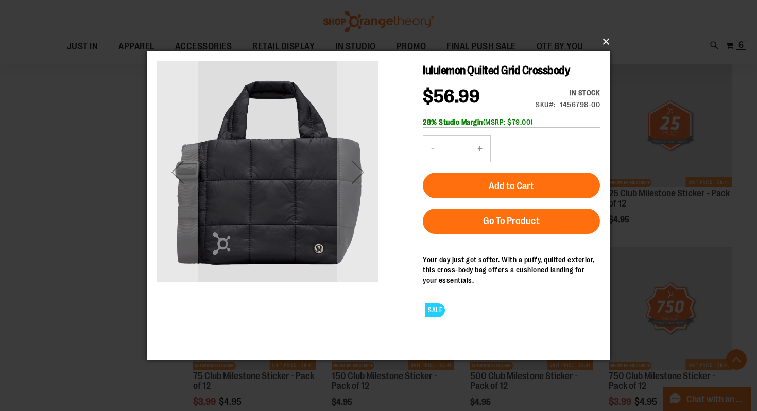
click at [605, 40] on button "×" at bounding box center [381, 41] width 463 height 23
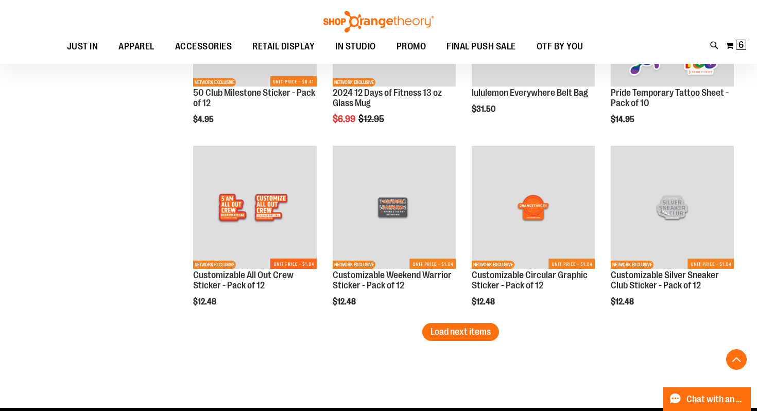
scroll to position [2610, 0]
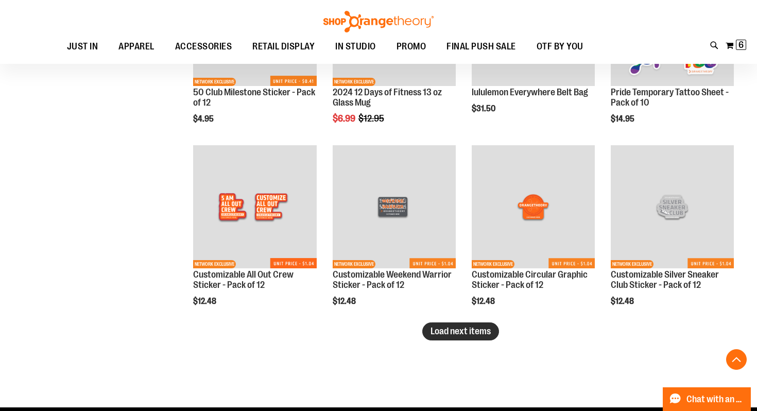
click at [465, 335] on span "Load next items" at bounding box center [460, 331] width 60 height 10
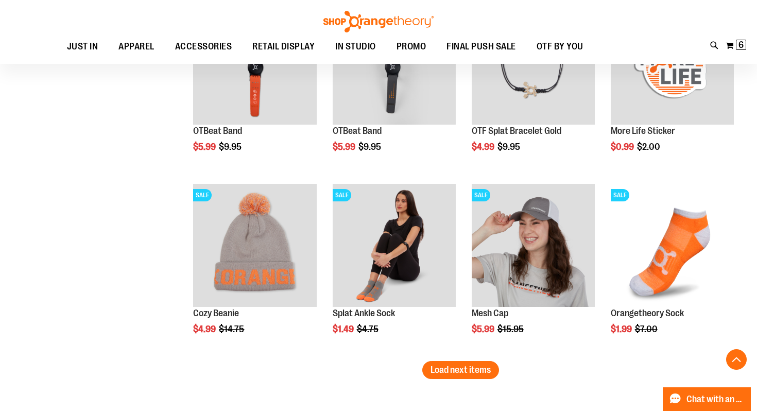
scroll to position [3164, 0]
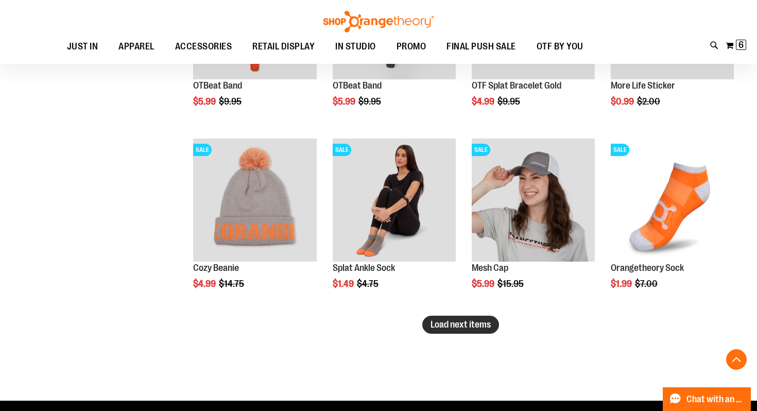
click at [451, 328] on span "Load next items" at bounding box center [460, 324] width 60 height 10
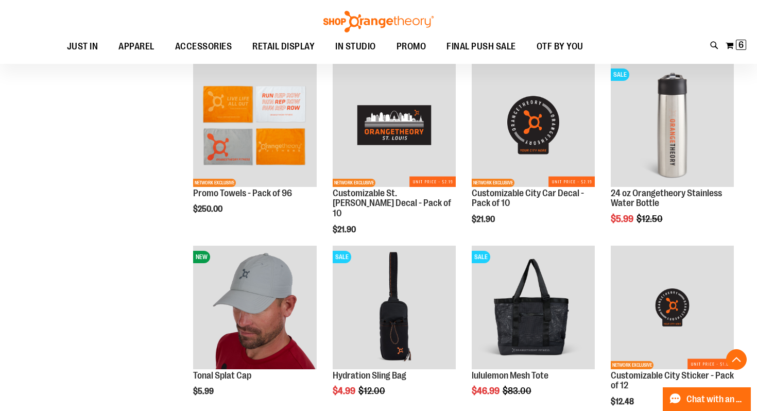
scroll to position [3422, 0]
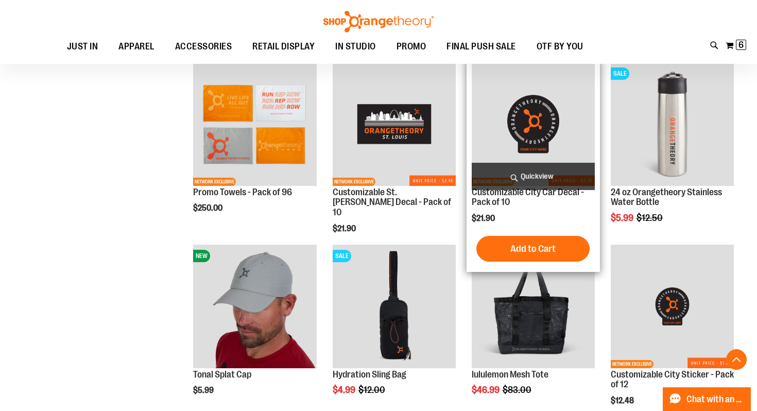
click at [525, 171] on span "Quickview" at bounding box center [533, 176] width 123 height 27
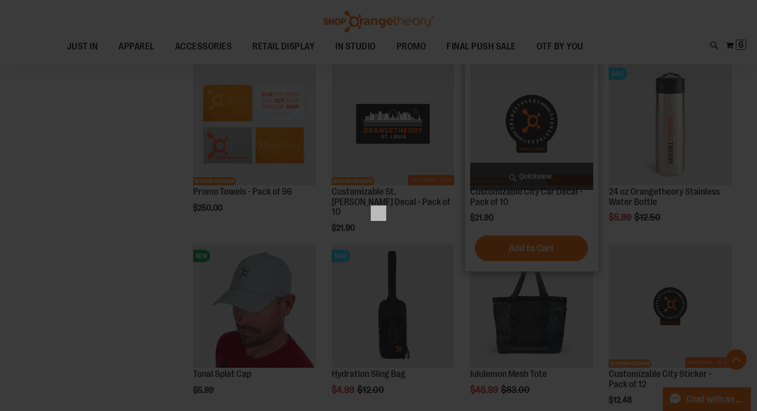
scroll to position [0, 0]
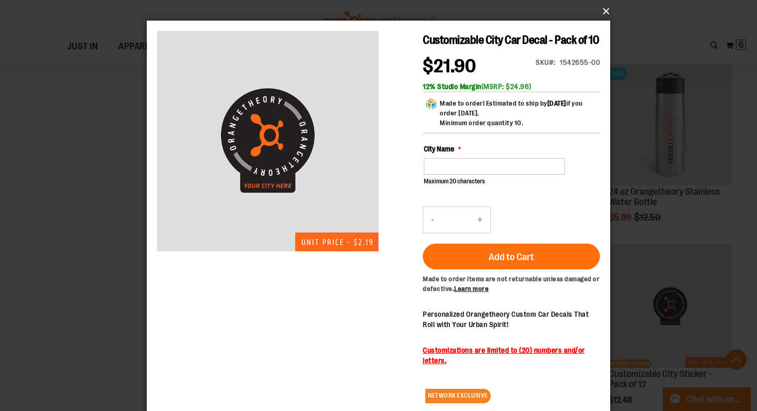
click at [604, 10] on button "×" at bounding box center [381, 11] width 463 height 23
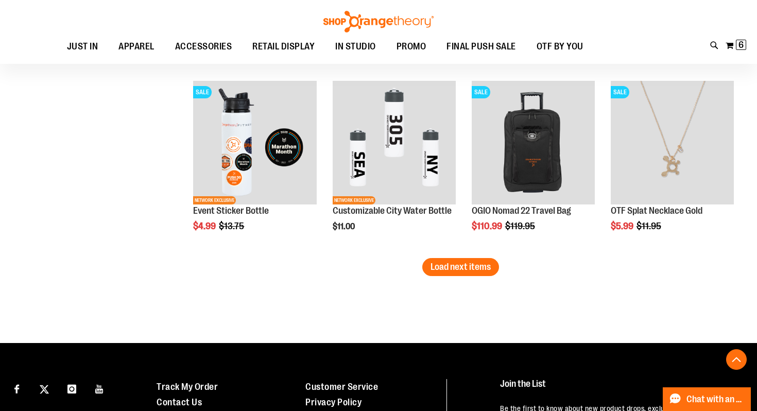
scroll to position [3766, 0]
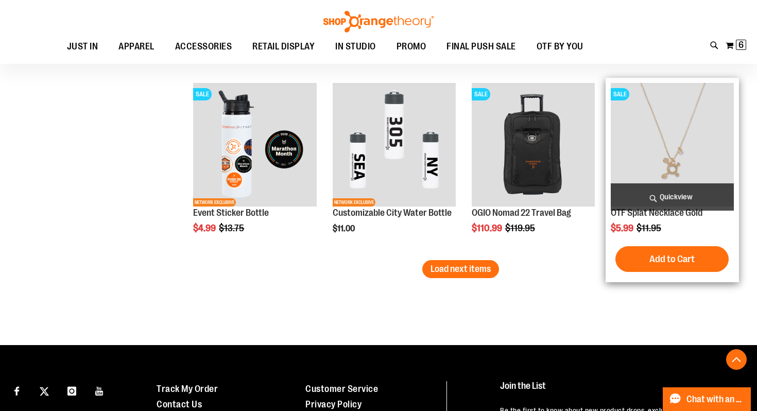
click at [648, 195] on span "Quickview" at bounding box center [672, 196] width 123 height 27
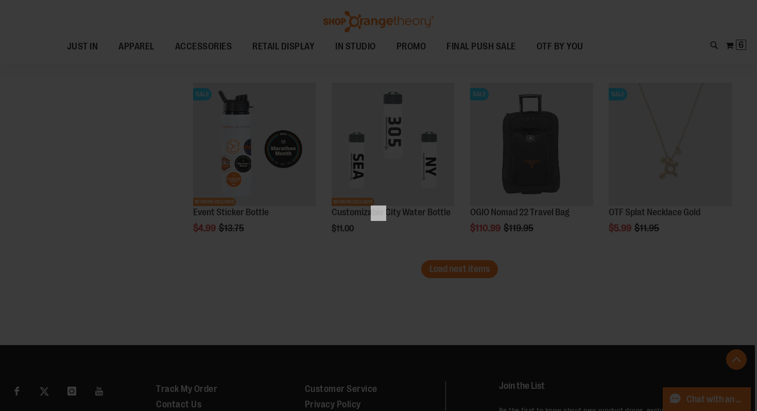
scroll to position [0, 0]
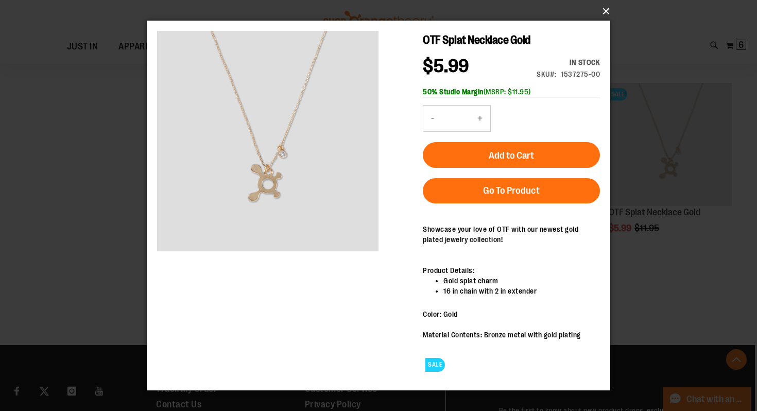
click at [609, 10] on button "×" at bounding box center [381, 11] width 463 height 23
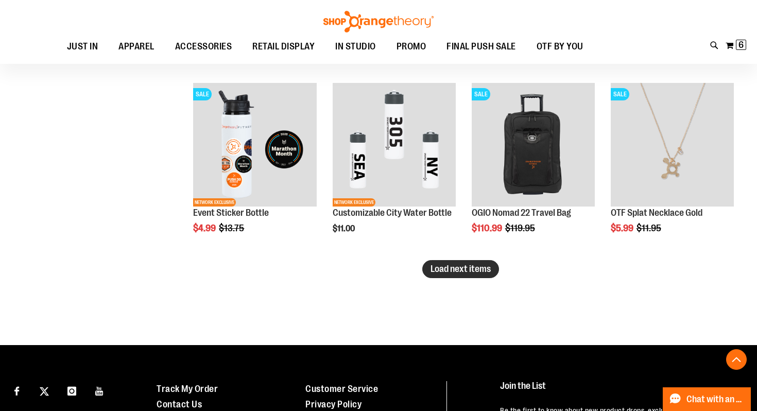
click at [444, 269] on span "Load next items" at bounding box center [460, 269] width 60 height 10
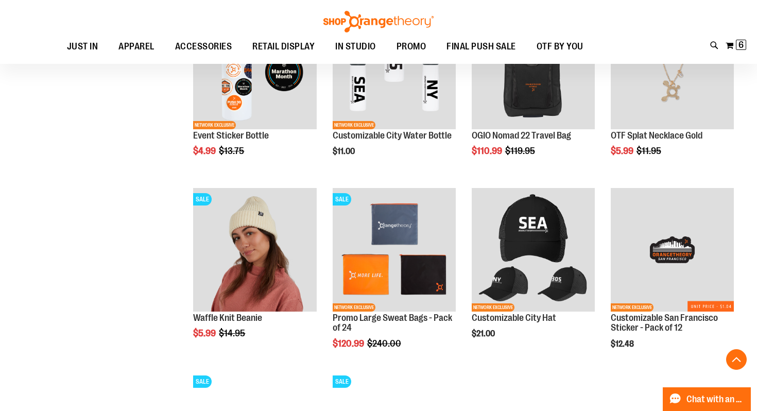
scroll to position [3817, 0]
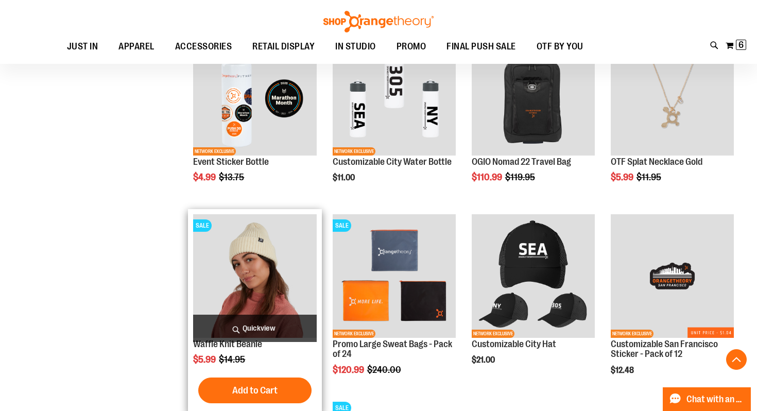
click at [222, 329] on span "Quickview" at bounding box center [254, 328] width 123 height 27
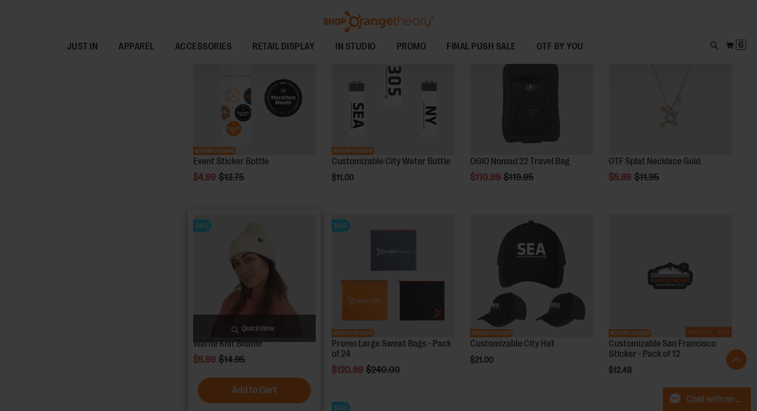
scroll to position [0, 0]
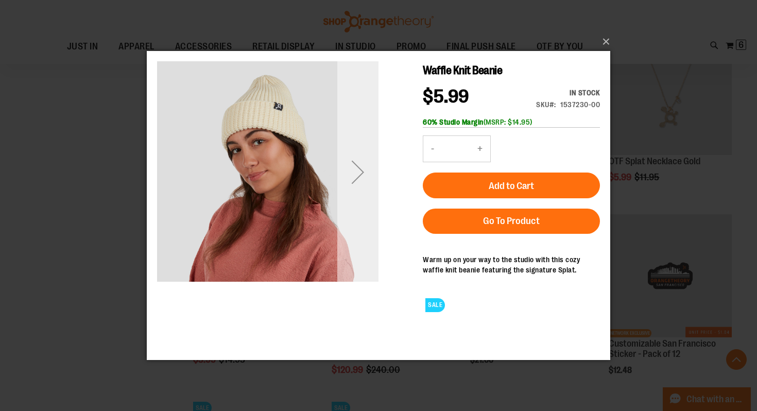
click at [350, 184] on div "Next" at bounding box center [357, 171] width 41 height 41
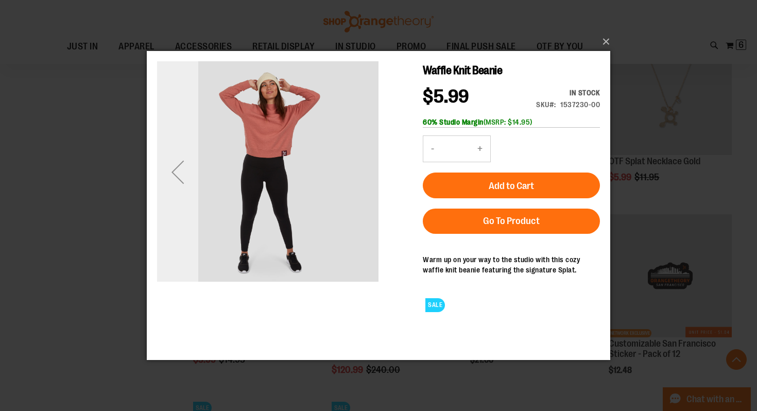
click at [186, 176] on div "Previous" at bounding box center [177, 171] width 41 height 41
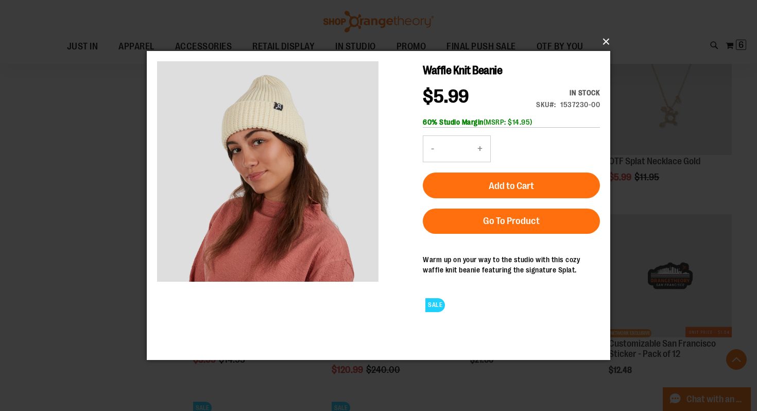
click at [610, 39] on button "×" at bounding box center [381, 41] width 463 height 23
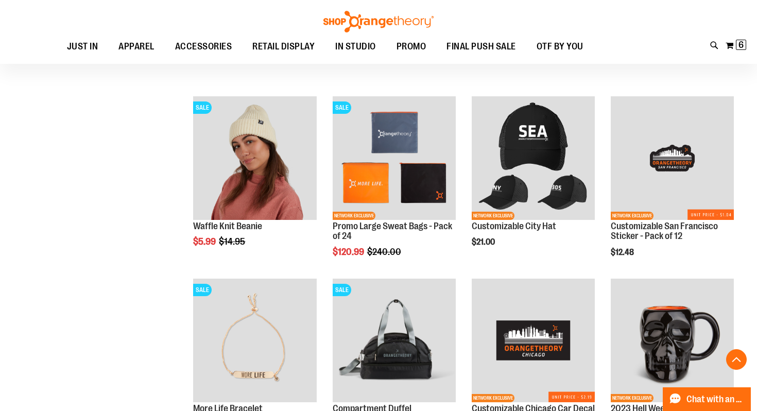
scroll to position [3936, 0]
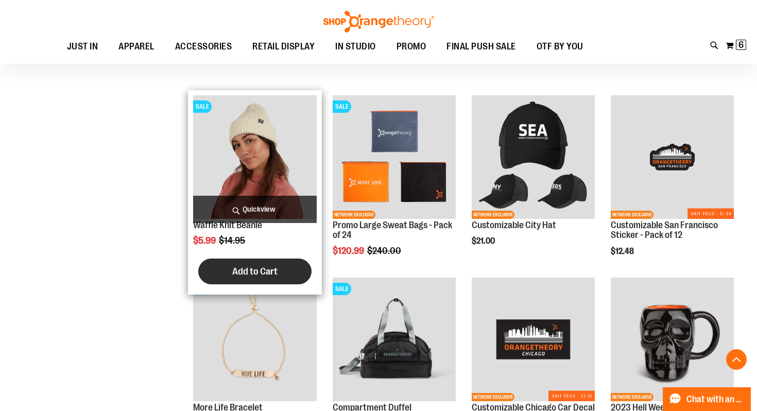
click at [241, 269] on span "Add to Cart" at bounding box center [254, 271] width 45 height 11
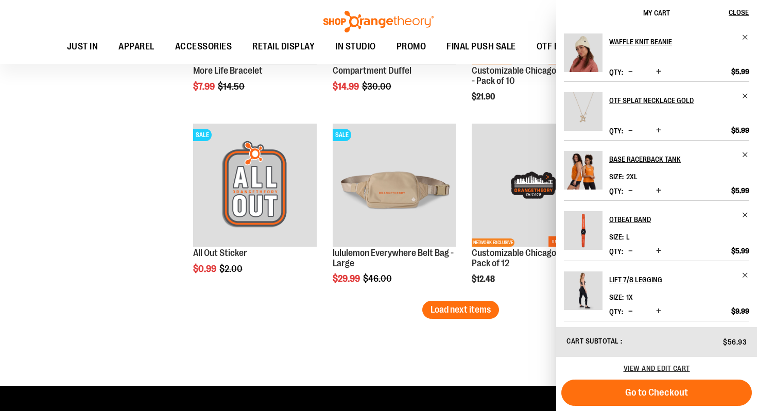
scroll to position [4277, 0]
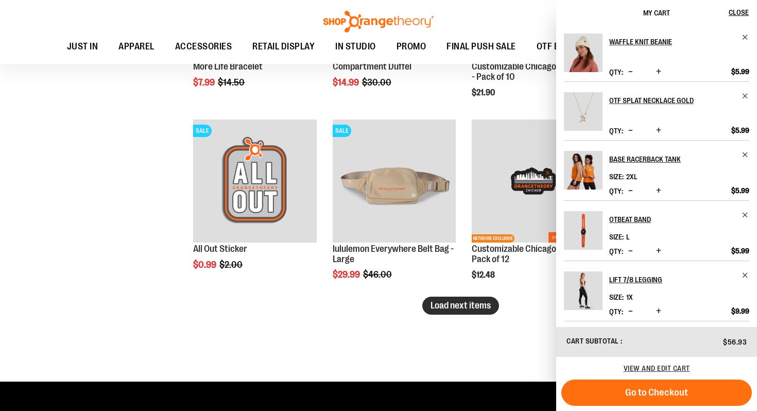
click at [457, 314] on button "Load next items" at bounding box center [460, 306] width 77 height 18
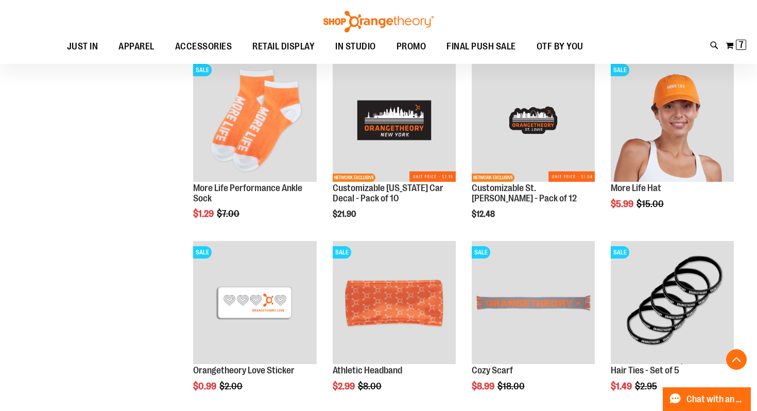
scroll to position [4522, 0]
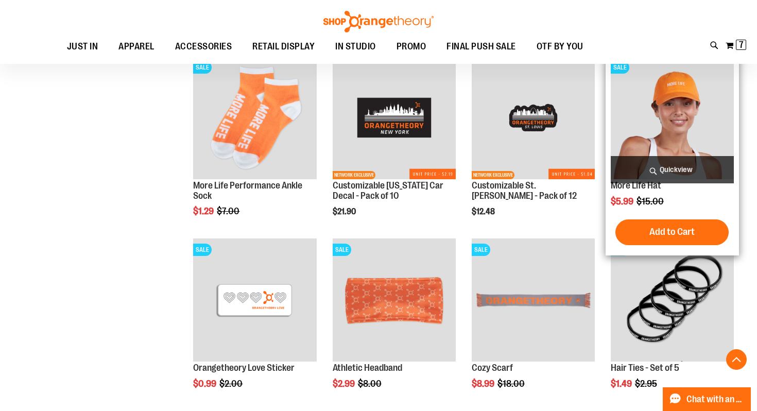
click at [676, 167] on span "Quickview" at bounding box center [672, 169] width 123 height 27
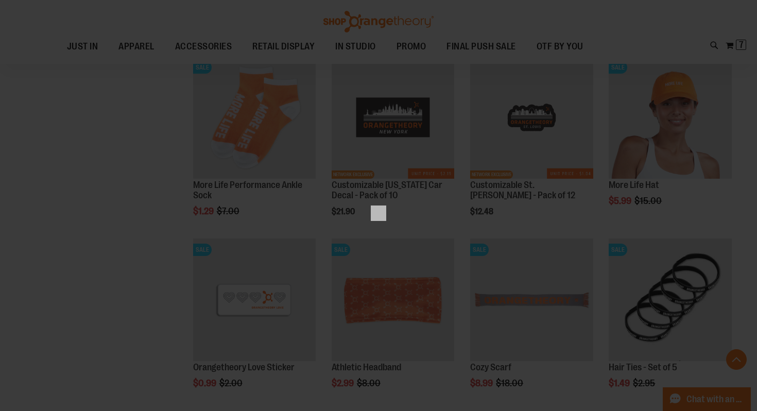
scroll to position [0, 0]
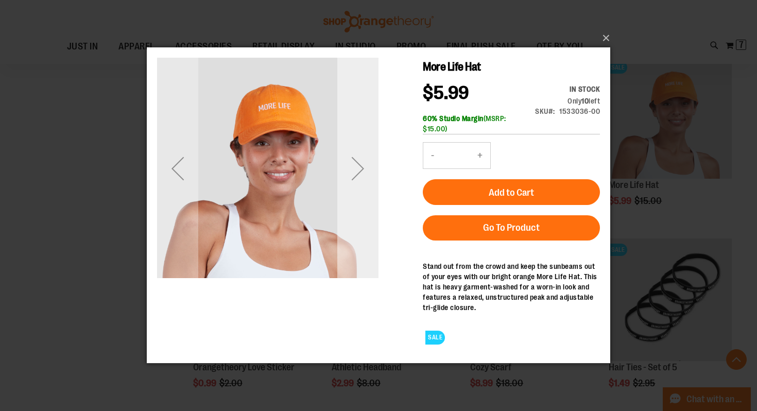
click at [360, 169] on div "Next" at bounding box center [357, 168] width 41 height 41
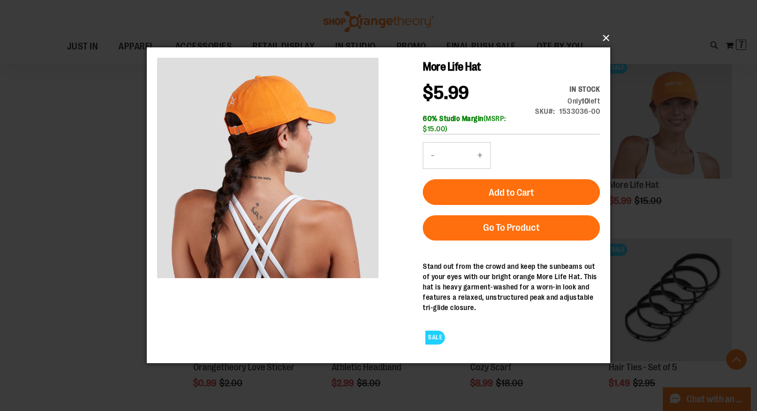
click at [608, 37] on button "×" at bounding box center [381, 38] width 463 height 23
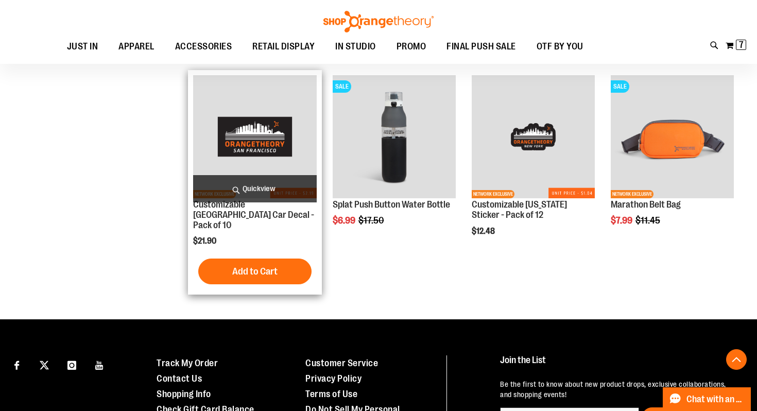
scroll to position [4867, 0]
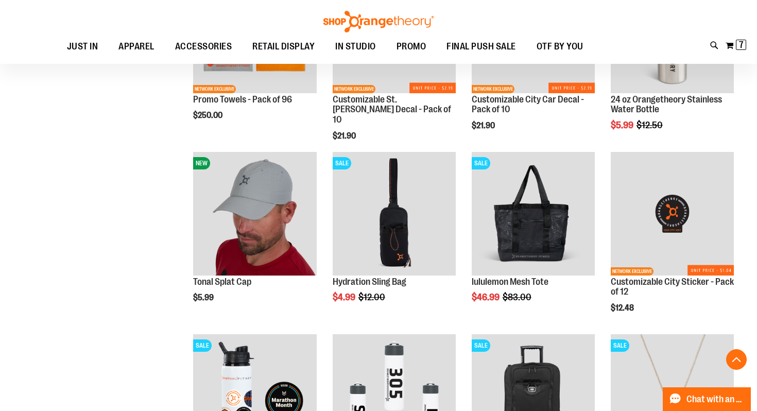
scroll to position [3522, 0]
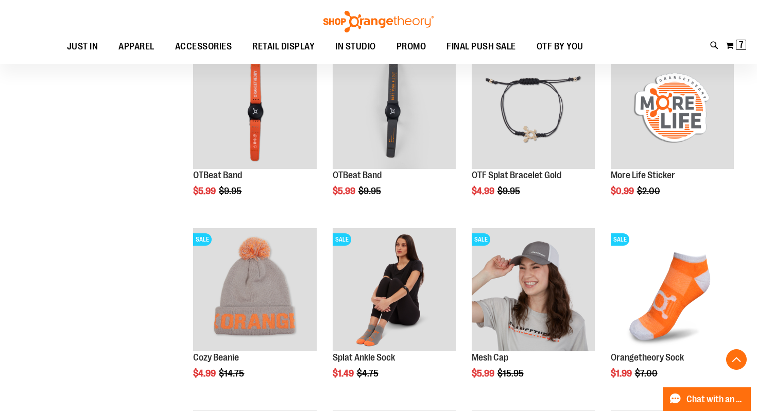
scroll to position [2893, 0]
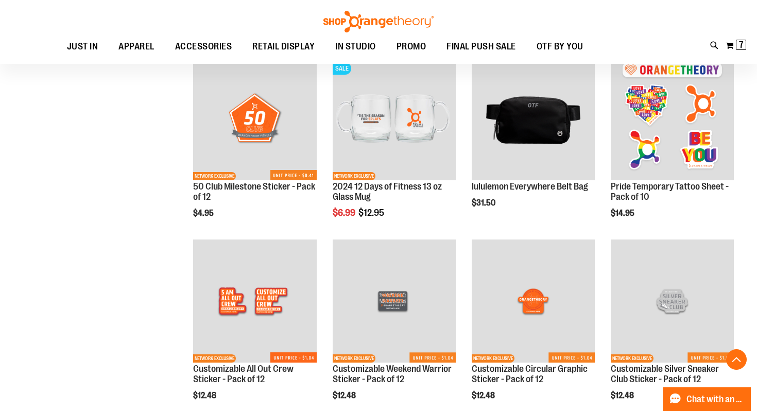
scroll to position [2510, 0]
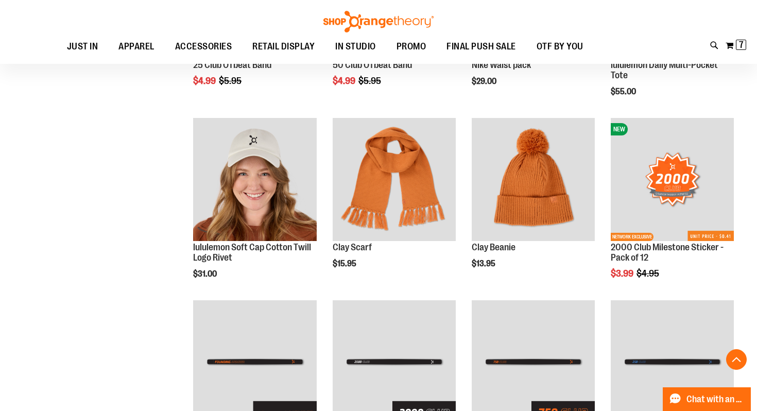
scroll to position [1724, 0]
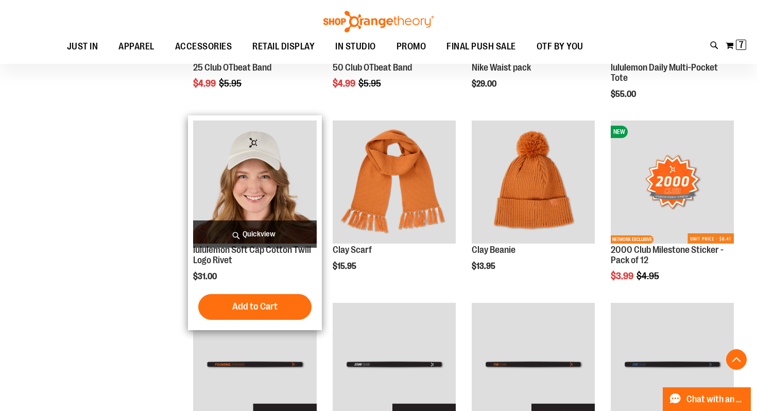
click at [246, 227] on span "Quickview" at bounding box center [254, 233] width 123 height 27
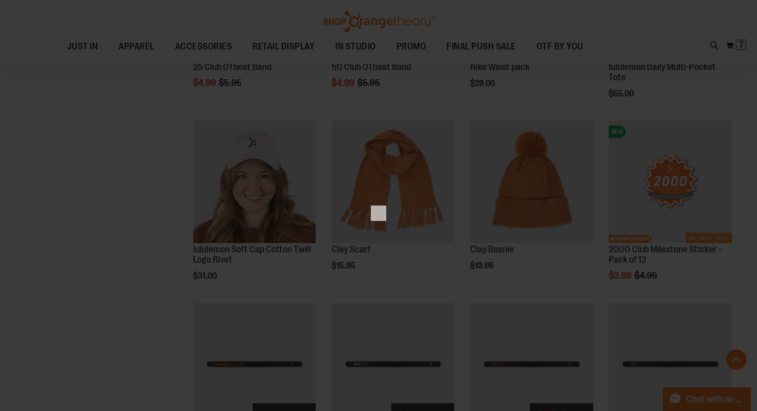
scroll to position [0, 0]
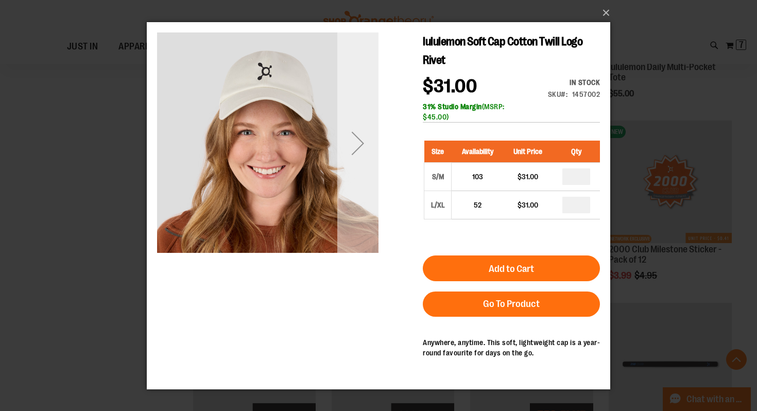
click at [356, 149] on div "Next" at bounding box center [357, 142] width 41 height 41
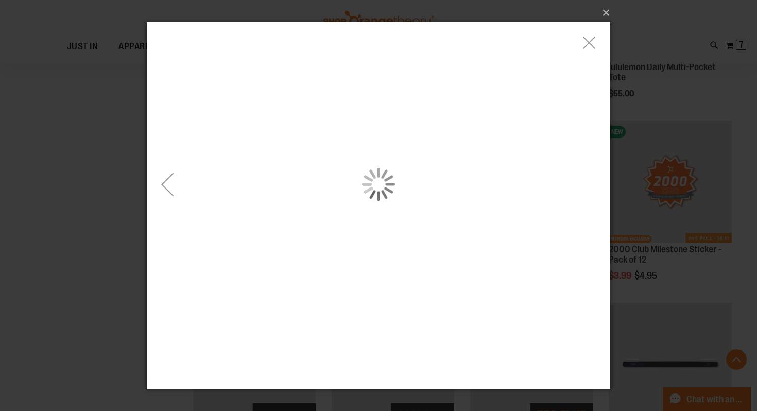
click at [303, 108] on div "carousel" at bounding box center [378, 184] width 463 height 324
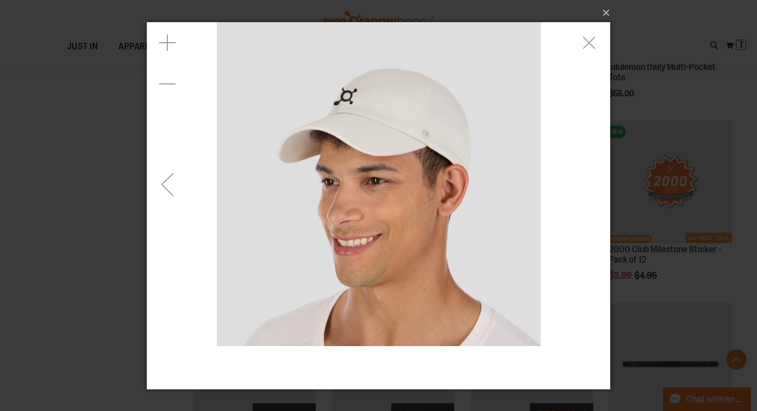
click at [176, 180] on div "Previous" at bounding box center [167, 183] width 41 height 41
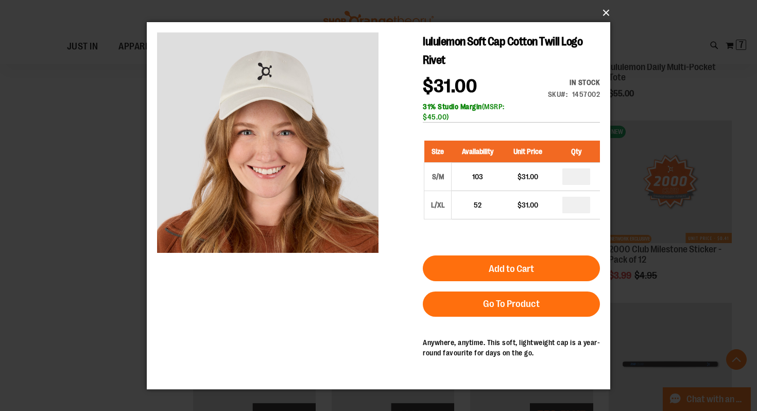
click at [606, 14] on button "×" at bounding box center [381, 13] width 463 height 23
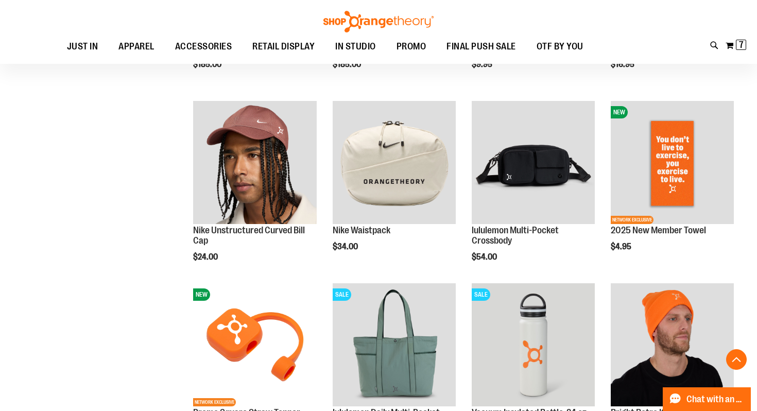
scroll to position [1018, 0]
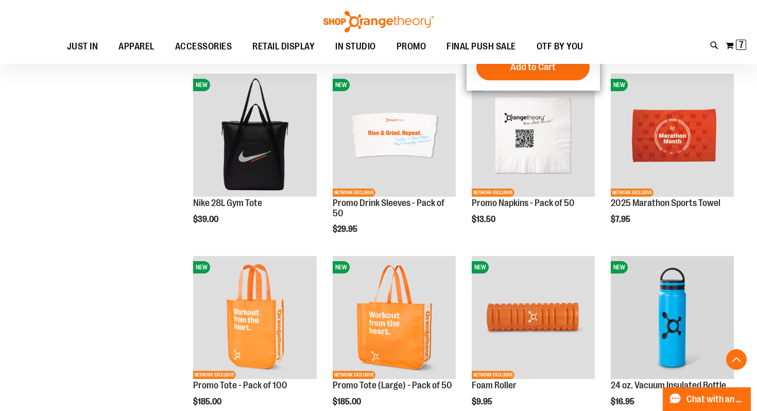
scroll to position [680, 0]
